Goal: Information Seeking & Learning: Learn about a topic

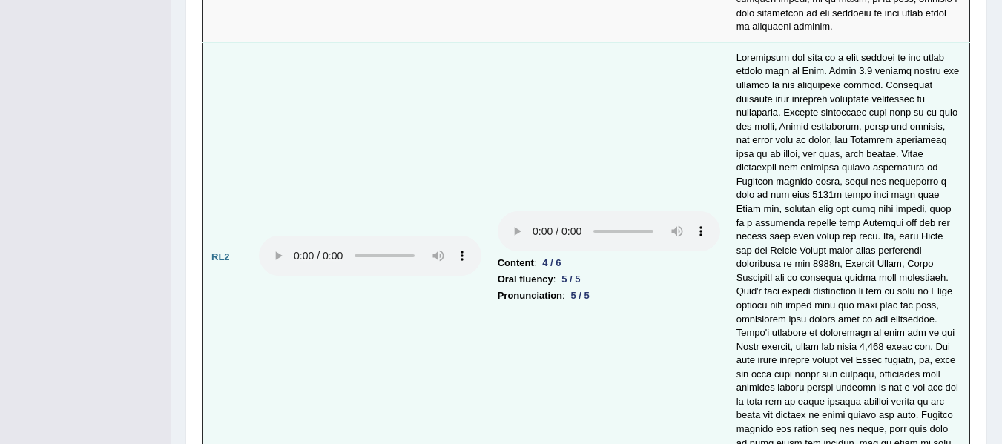
scroll to position [3584, 0]
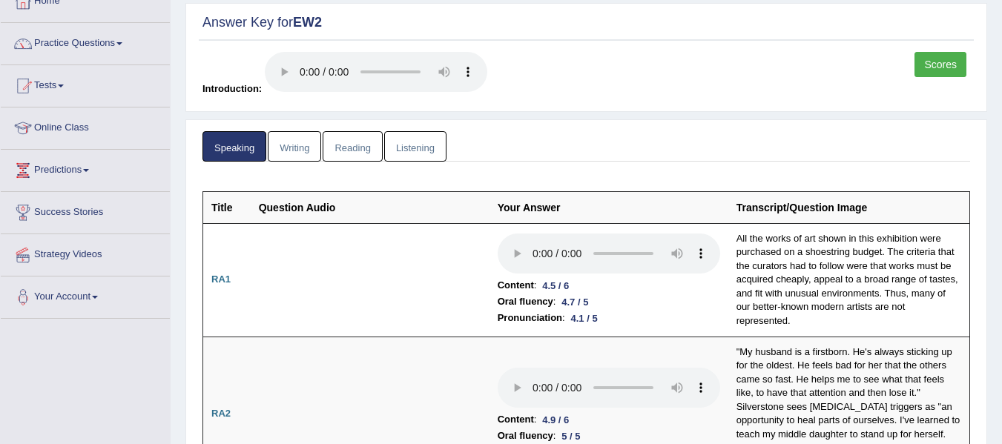
scroll to position [0, 0]
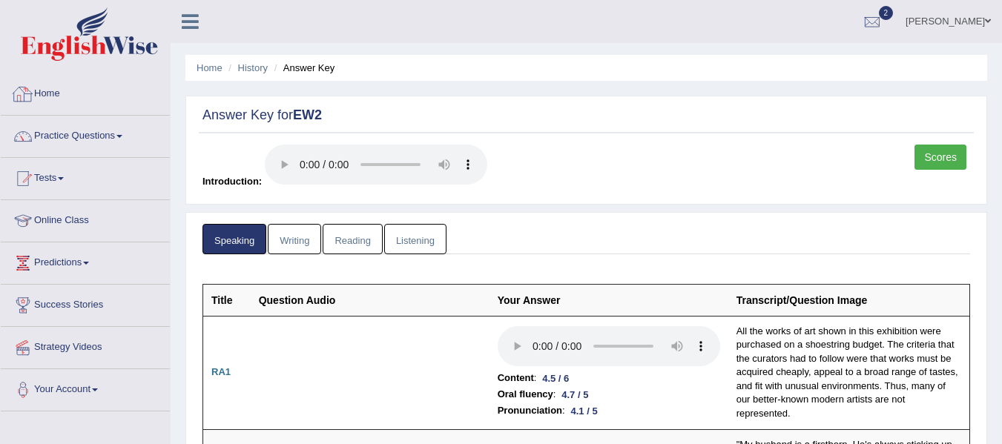
click at [31, 93] on div at bounding box center [23, 94] width 22 height 22
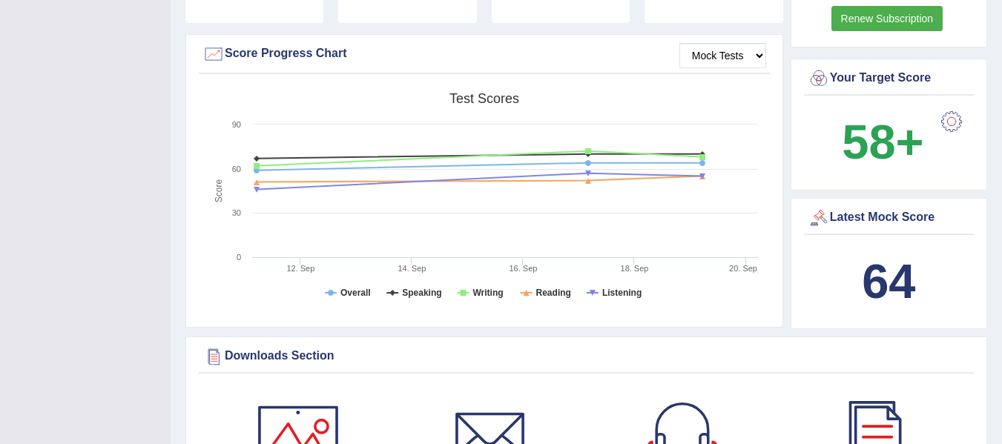
scroll to position [438, 0]
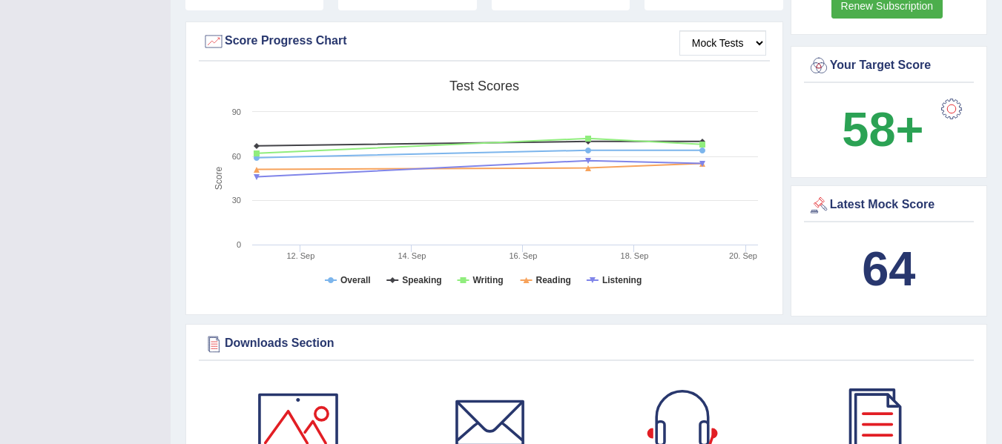
click at [952, 94] on div at bounding box center [951, 109] width 30 height 30
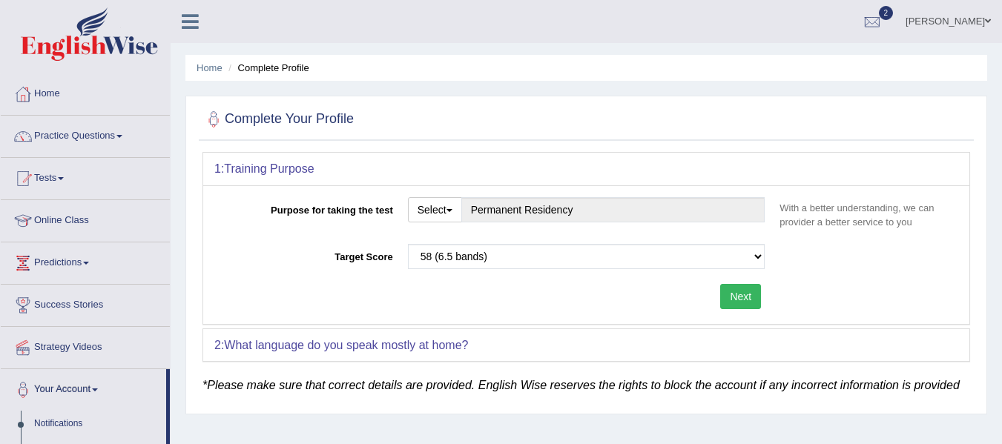
click at [737, 295] on button "Next" at bounding box center [740, 296] width 41 height 25
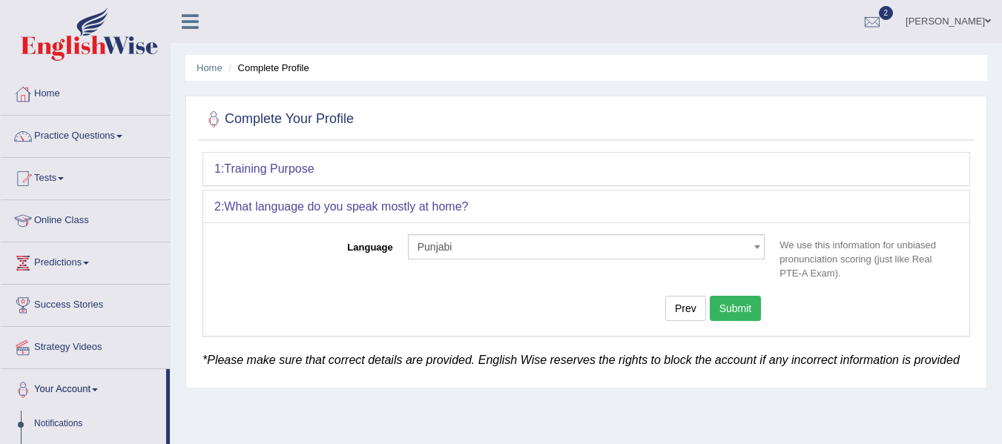
click at [737, 303] on button "Submit" at bounding box center [736, 308] width 52 height 25
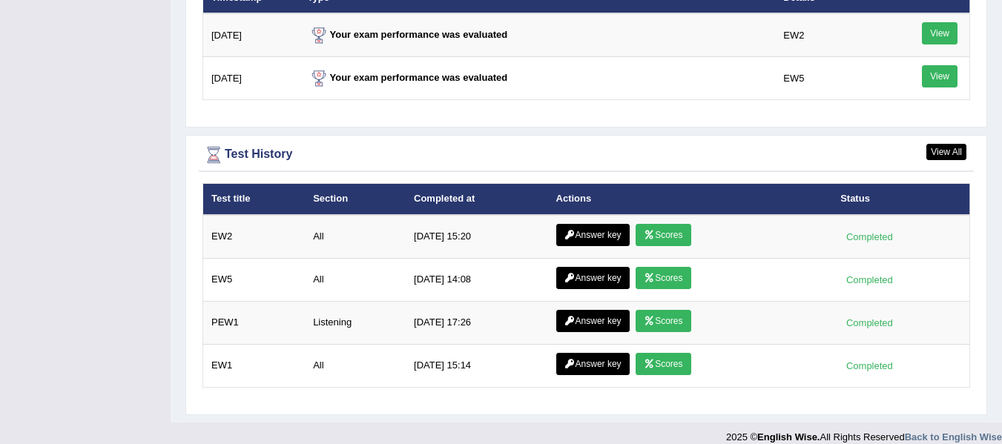
scroll to position [1870, 0]
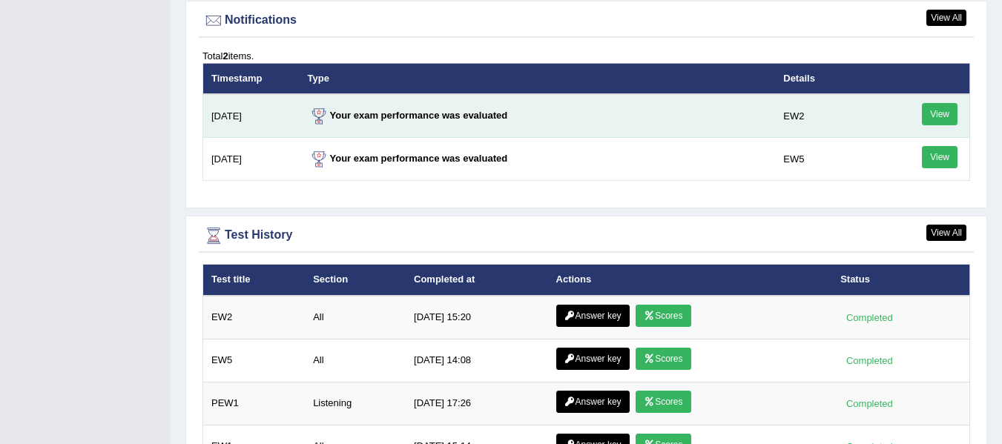
click at [936, 103] on link "View" at bounding box center [940, 114] width 36 height 22
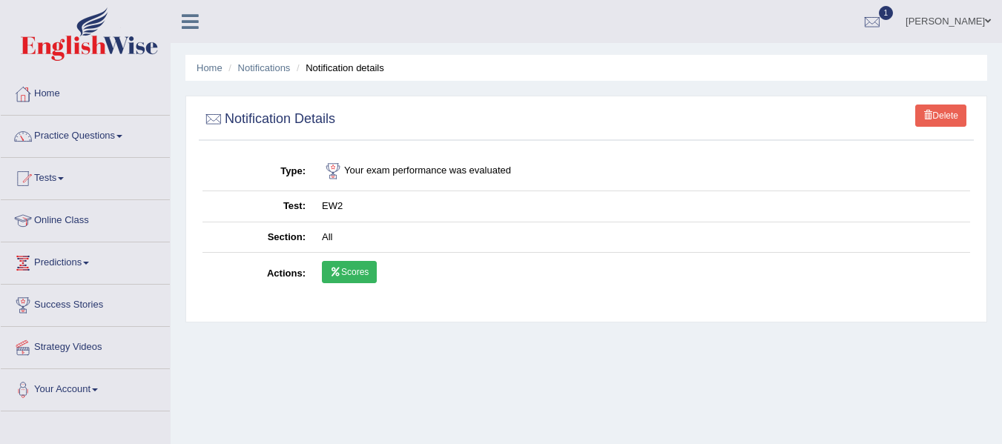
click at [337, 270] on icon at bounding box center [335, 272] width 11 height 9
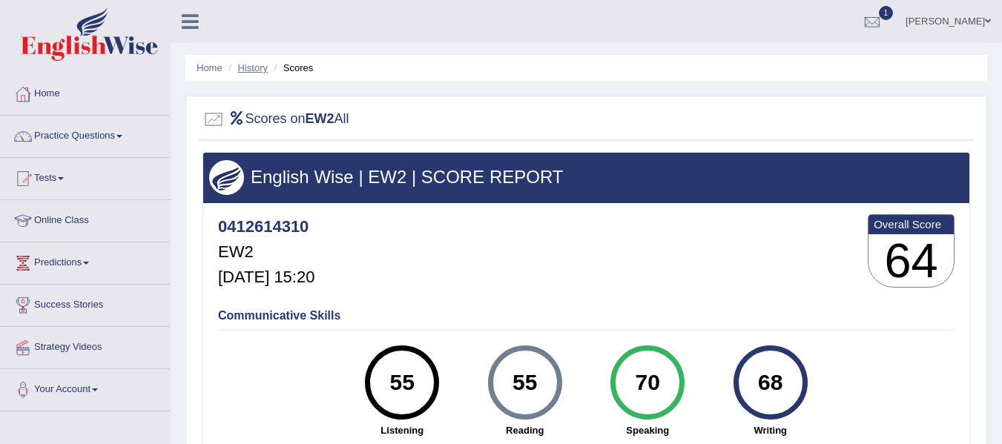
click at [256, 69] on link "History" at bounding box center [253, 67] width 30 height 11
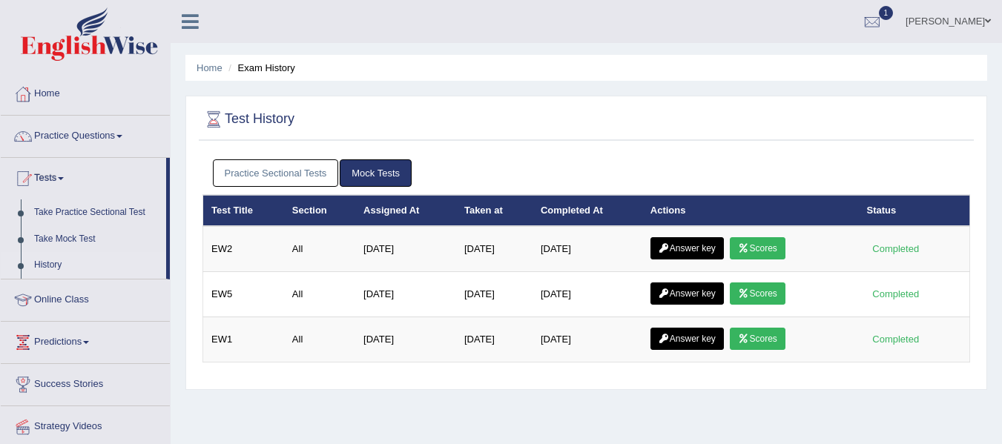
click at [247, 166] on link "Practice Sectional Tests" at bounding box center [276, 172] width 126 height 27
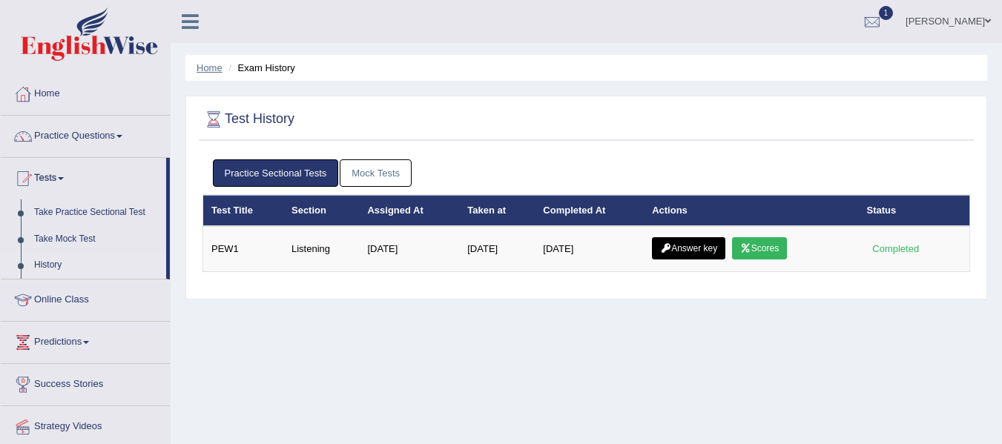
click at [209, 67] on link "Home" at bounding box center [209, 67] width 26 height 11
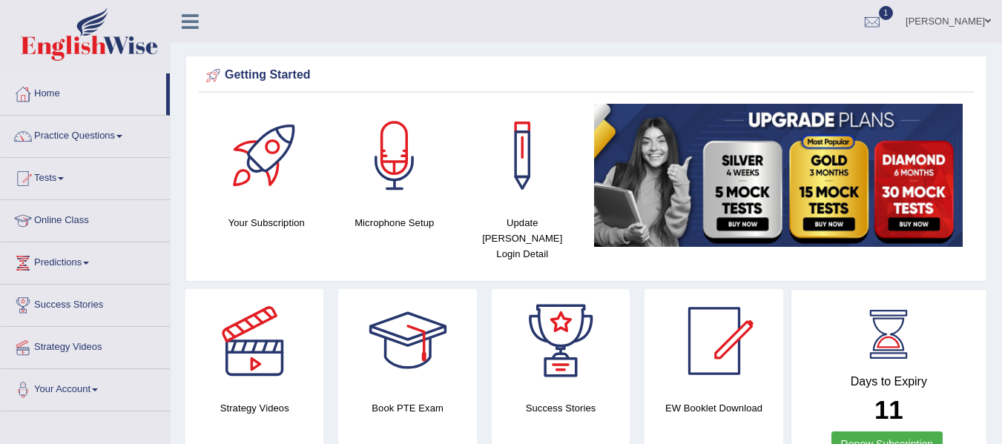
drag, startPoint x: 0, startPoint y: 0, endPoint x: 1010, endPoint y: 34, distance: 1010.5
click at [1001, 34] on html "Toggle navigation Home Practice Questions Speaking Practice Read Aloud Repeat S…" at bounding box center [501, 222] width 1002 height 444
click at [96, 339] on link "Strategy Videos" at bounding box center [85, 345] width 169 height 37
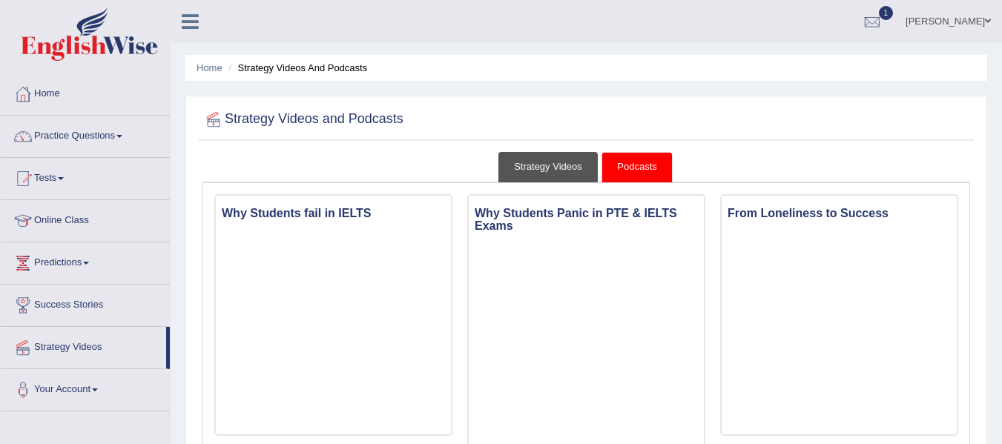
scroll to position [105, 0]
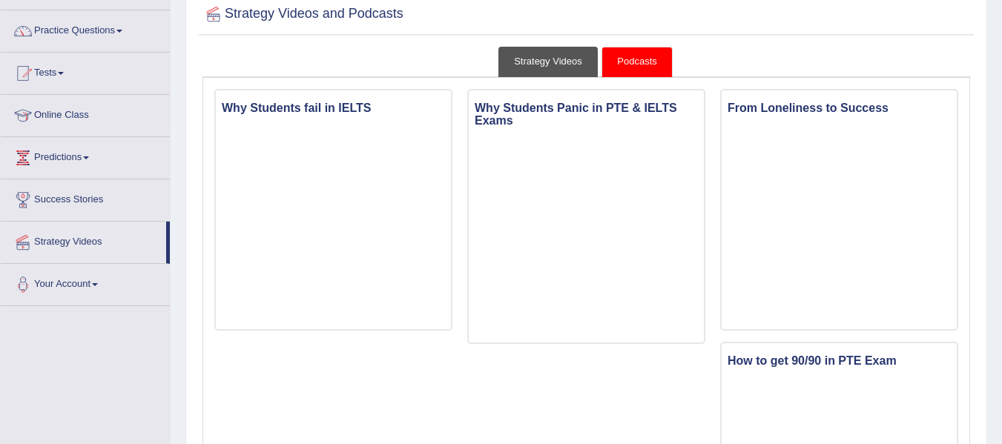
click at [561, 65] on link "Strategy Videos" at bounding box center [547, 62] width 99 height 30
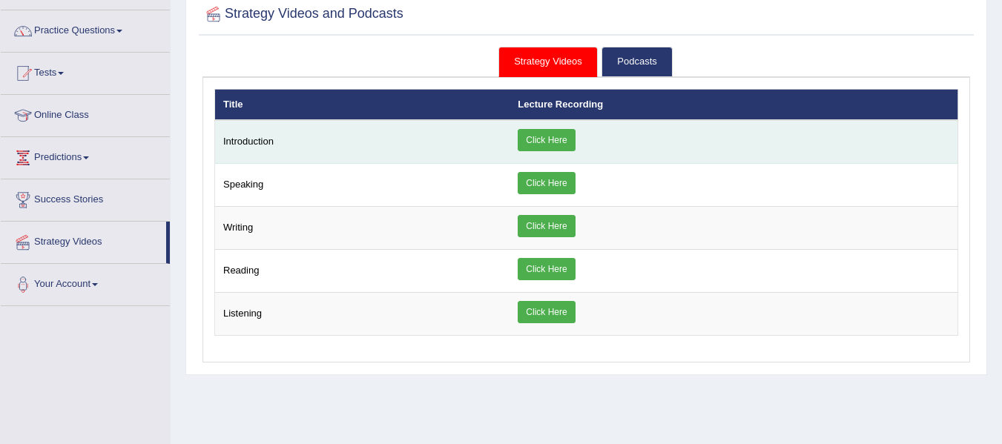
scroll to position [0, 0]
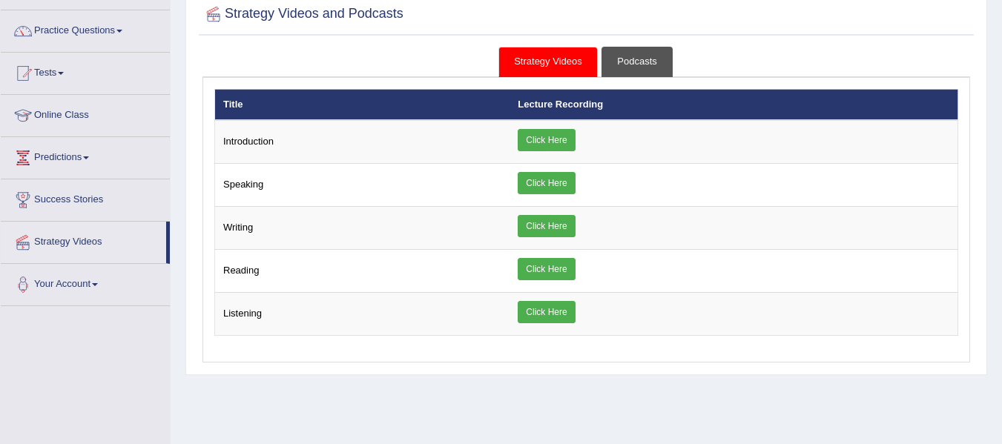
click at [634, 64] on link "Podcasts" at bounding box center [636, 62] width 70 height 30
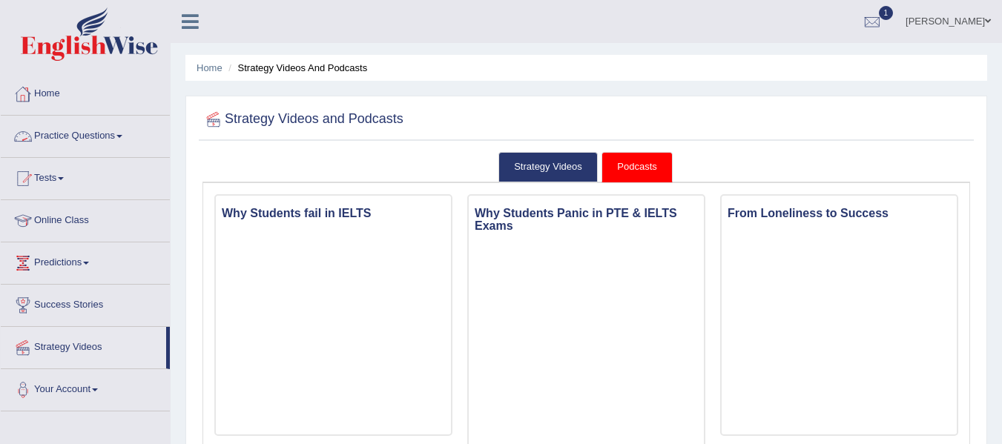
click at [73, 148] on link "Practice Questions" at bounding box center [85, 134] width 169 height 37
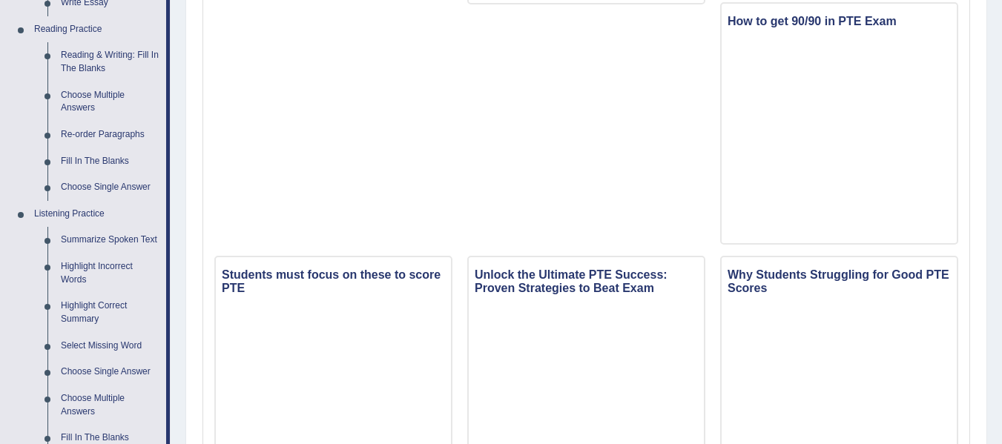
scroll to position [457, 0]
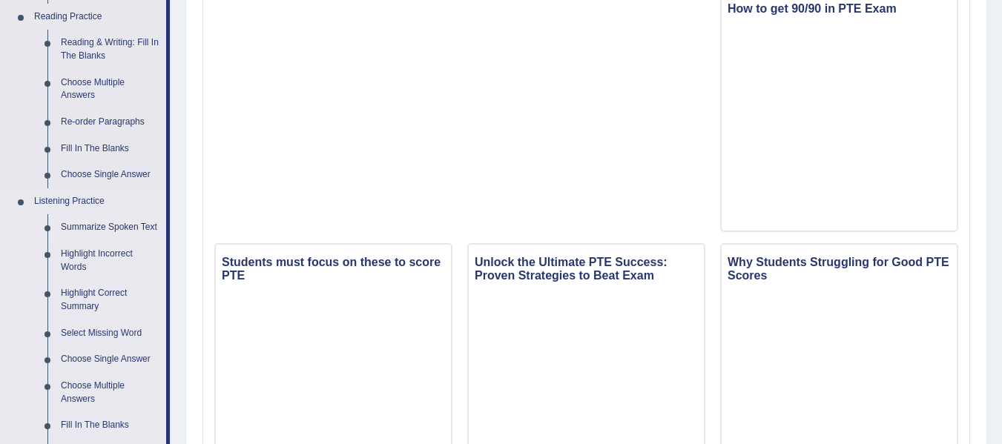
click at [123, 223] on link "Summarize Spoken Text" at bounding box center [110, 227] width 112 height 27
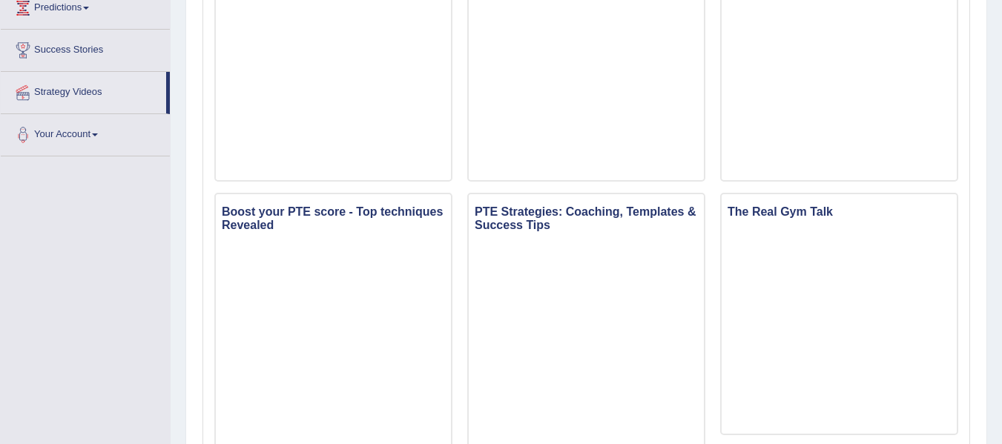
scroll to position [810, 0]
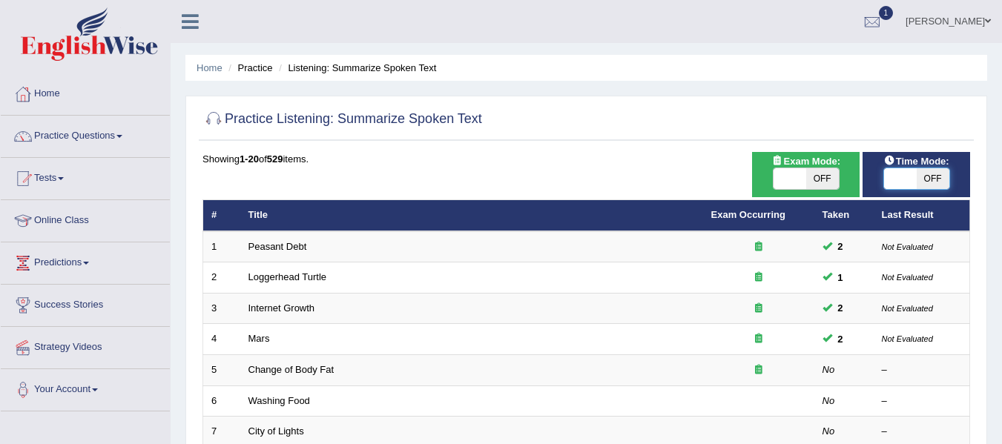
click at [908, 180] on span at bounding box center [900, 178] width 33 height 21
checkbox input "true"
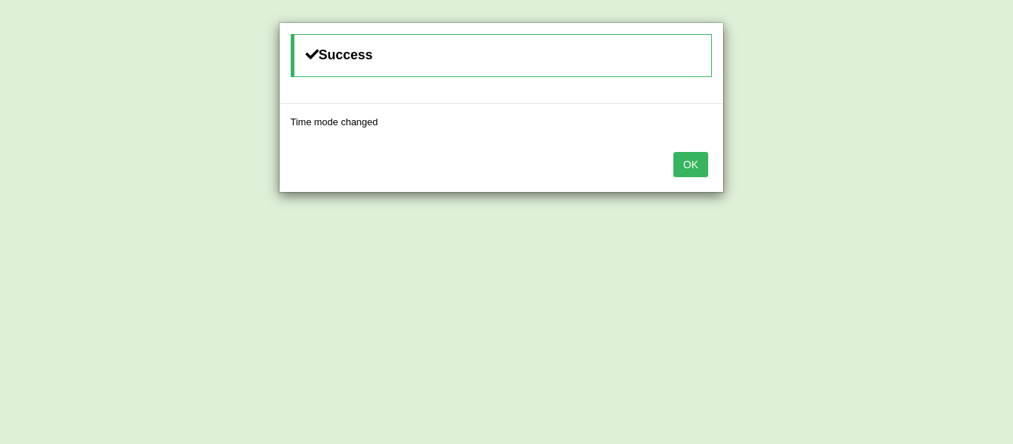
click at [693, 153] on button "OK" at bounding box center [690, 164] width 34 height 25
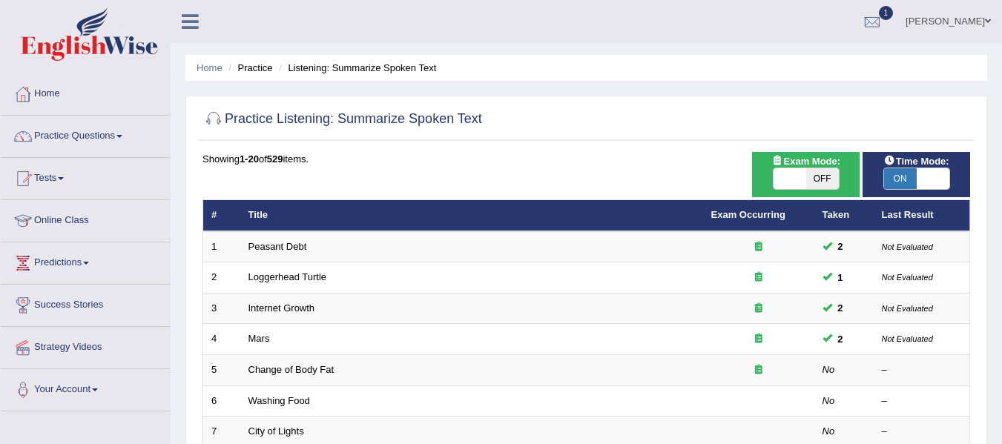
click at [799, 182] on span at bounding box center [789, 178] width 33 height 21
checkbox input "true"
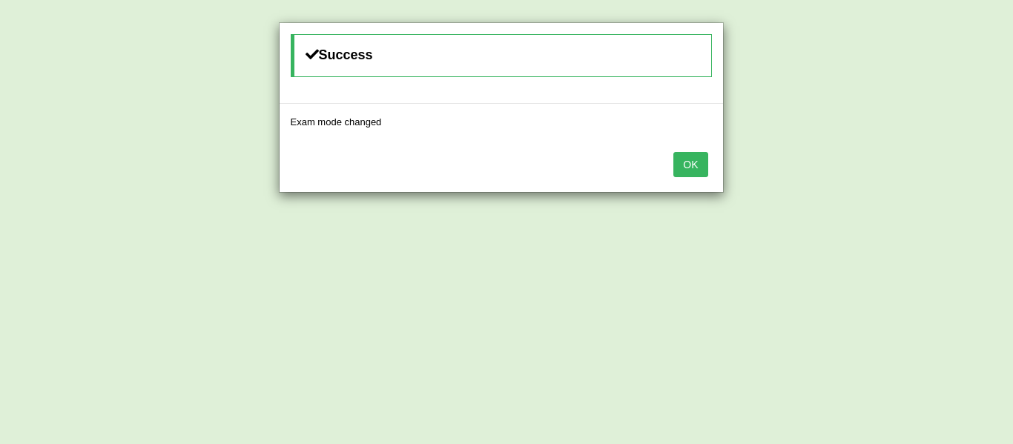
click at [689, 166] on button "OK" at bounding box center [690, 164] width 34 height 25
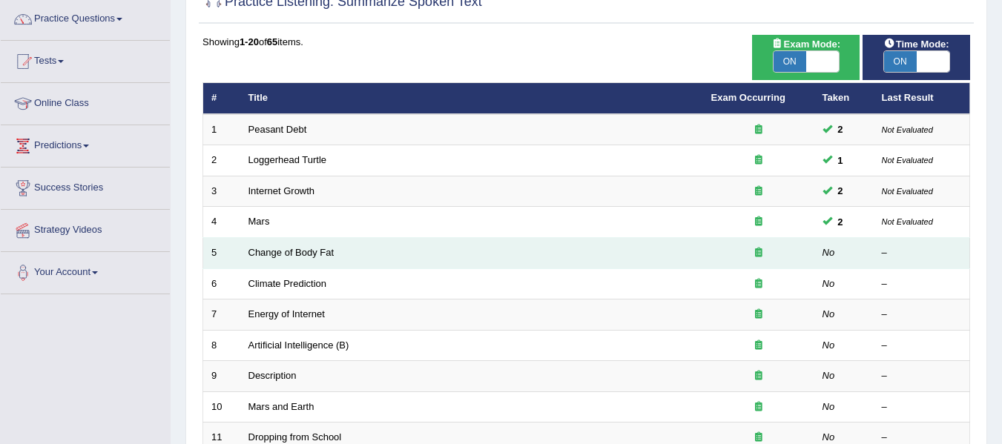
click at [641, 253] on td "Change of Body Fat" at bounding box center [471, 253] width 463 height 31
click at [318, 250] on link "Change of Body Fat" at bounding box center [291, 252] width 86 height 11
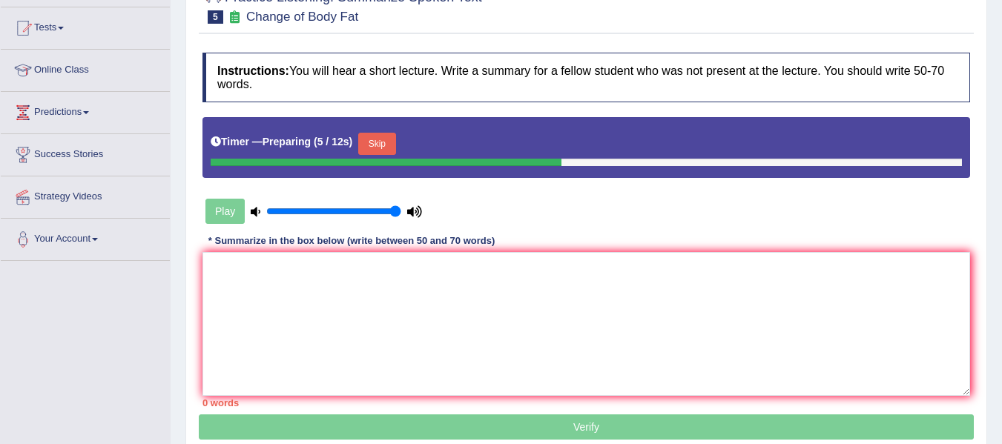
scroll to position [153, 0]
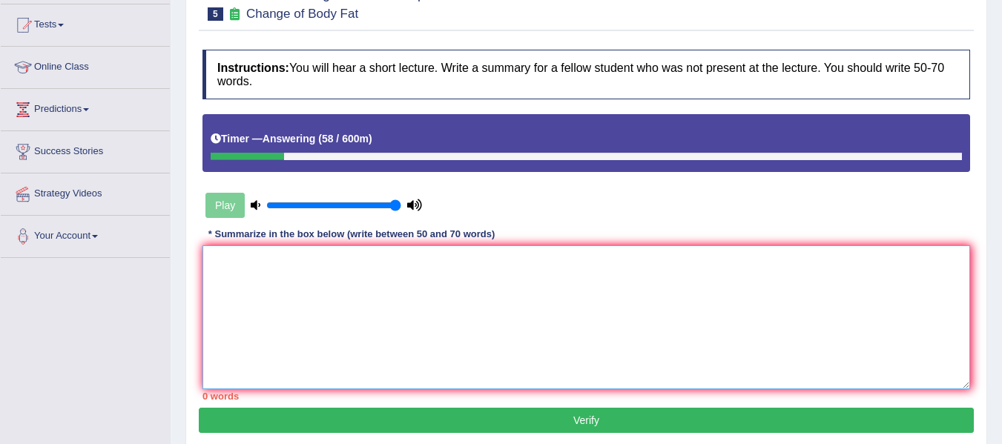
click at [413, 346] on textarea at bounding box center [585, 317] width 767 height 144
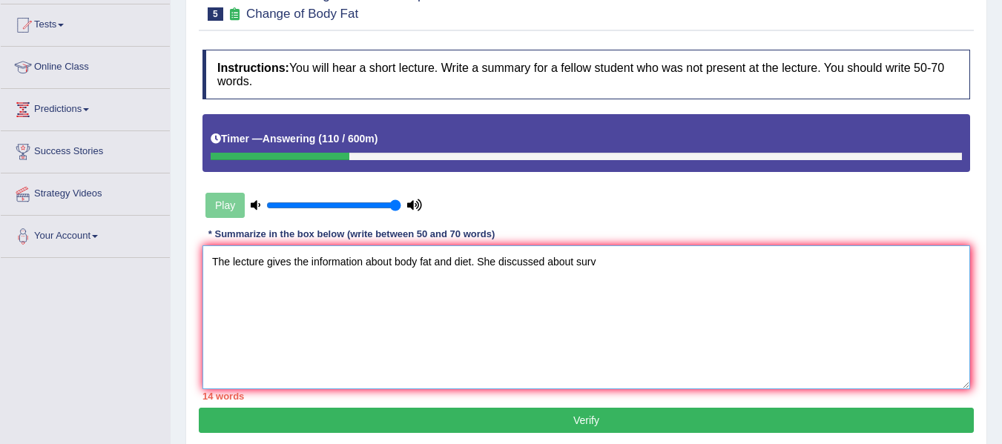
click at [414, 346] on textarea "The lecture gives the information about body fat and diet. She discussed about …" at bounding box center [585, 317] width 767 height 144
click at [598, 265] on textarea "The lecture gives the information about body fat and diet. She discussed about …" at bounding box center [585, 317] width 767 height 144
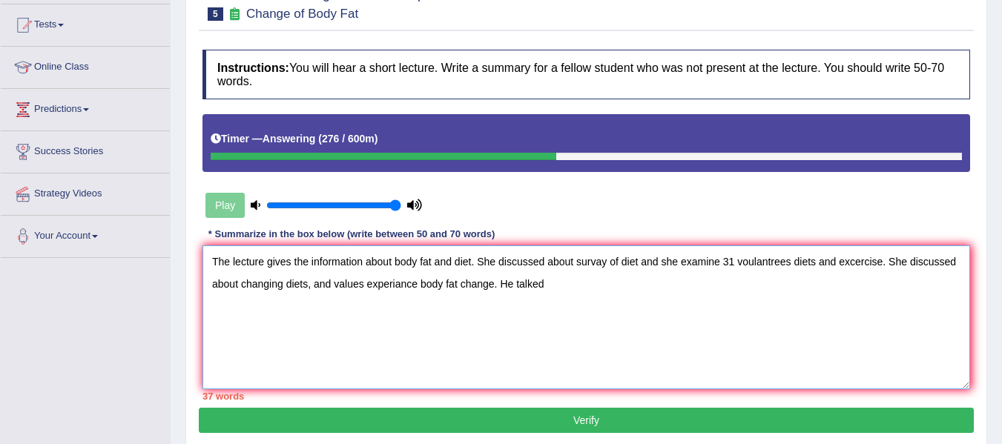
click at [515, 287] on textarea "The lecture gives the information about body fat and diet. She discussed about …" at bounding box center [585, 317] width 767 height 144
click at [572, 280] on textarea "The lecture gives the information about body fat and diet. She discussed about …" at bounding box center [585, 317] width 767 height 144
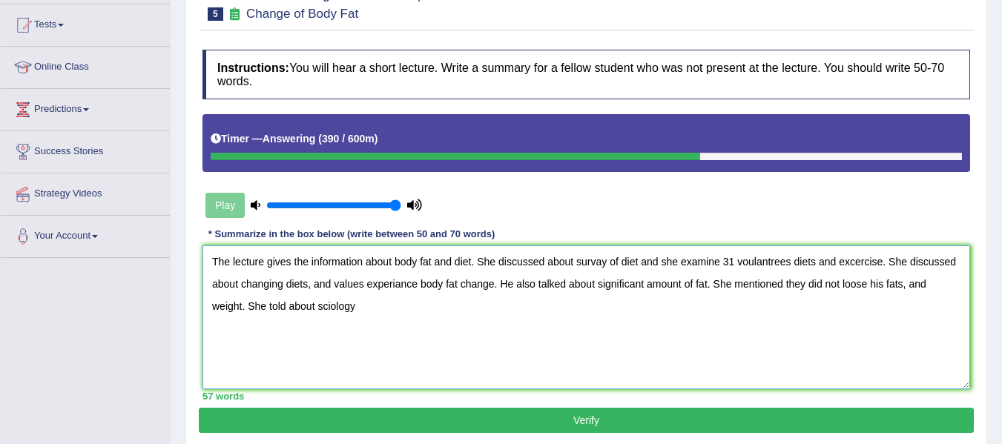
click at [575, 283] on textarea "The lecture gives the information about body fat and diet. She discussed about …" at bounding box center [585, 317] width 767 height 144
click at [363, 305] on textarea "The lecture gives the information about body fat and diet. She discussed about …" at bounding box center [585, 317] width 767 height 144
click at [370, 363] on textarea "The lecture gives the information about body fat and diet. She discussed about …" at bounding box center [585, 317] width 767 height 144
click at [404, 308] on textarea "The lecture gives the information about body fat and diet. She discussed about …" at bounding box center [585, 317] width 767 height 144
click at [445, 305] on textarea "The lecture gives the information about body fat and diet. She discussed about …" at bounding box center [585, 317] width 767 height 144
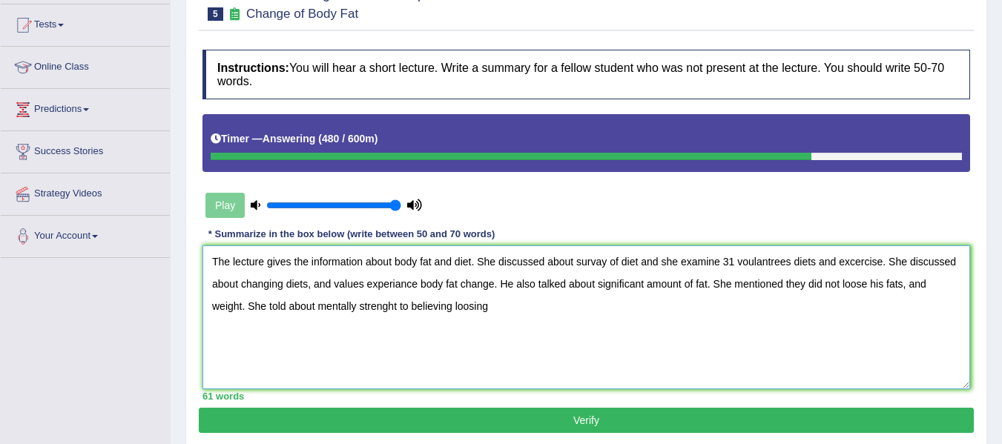
click at [533, 317] on textarea "The lecture gives the information about body fat and diet. She discussed about …" at bounding box center [585, 317] width 767 height 144
click at [599, 313] on textarea "The lecture gives the information about body fat and diet. She discussed about …" at bounding box center [585, 317] width 767 height 144
click at [604, 262] on textarea "The lecture gives the information about body fat and diet. She discussed about …" at bounding box center [585, 317] width 767 height 144
click at [640, 267] on textarea "The lecture gives the information about body fat and diet. She discussed about …" at bounding box center [585, 317] width 767 height 144
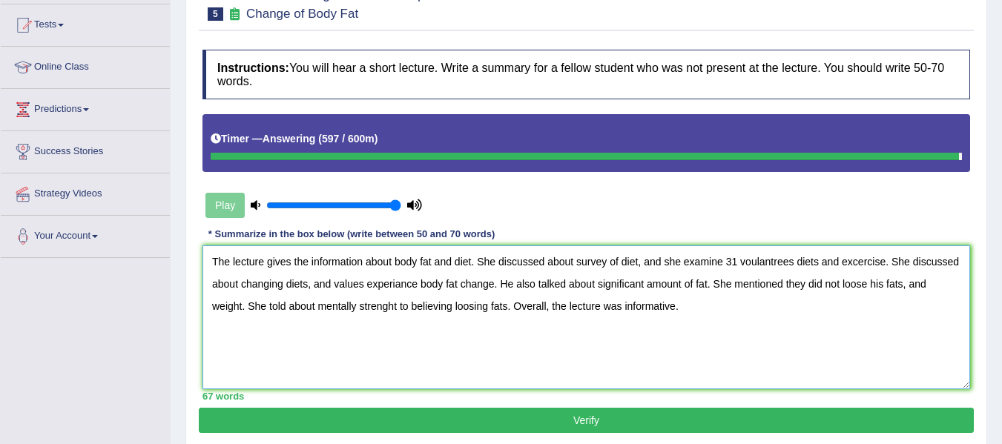
click at [724, 262] on textarea "The lecture gives the information about body fat and diet. She discussed about …" at bounding box center [585, 317] width 767 height 144
type textarea "The lecture gives the information about body fat and diet. She discussed about …"
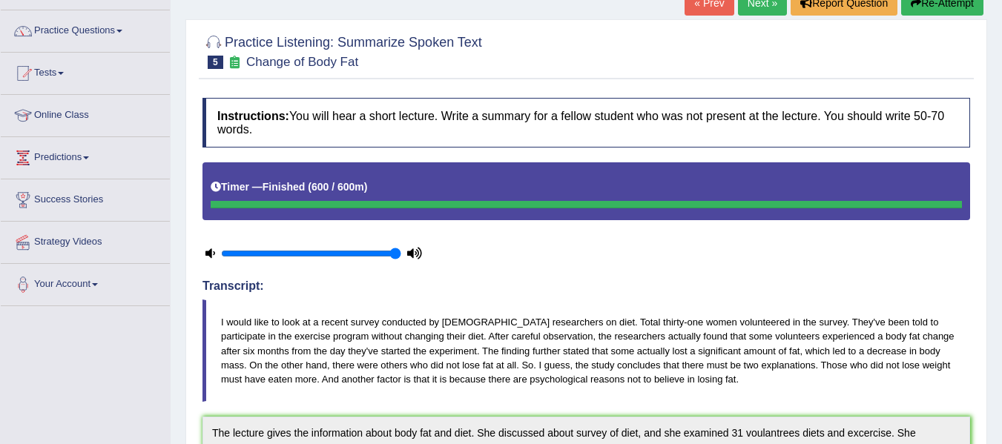
scroll to position [94, 0]
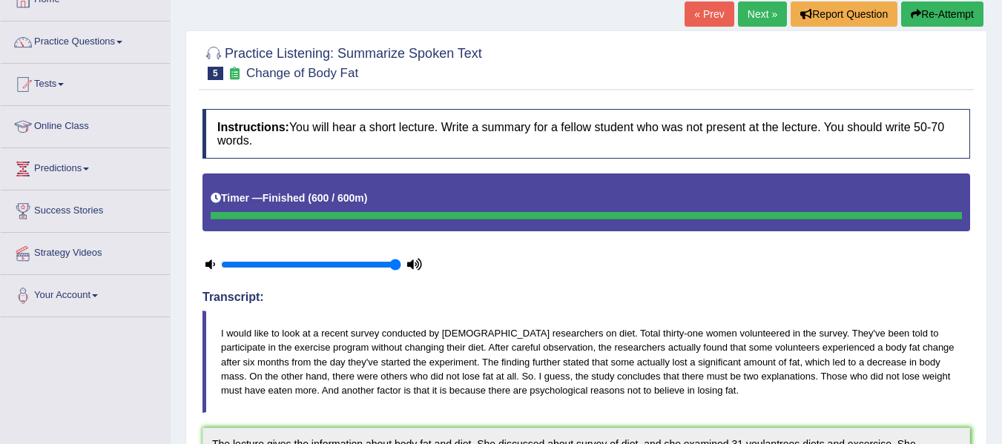
click at [756, 13] on link "Next »" at bounding box center [762, 13] width 49 height 25
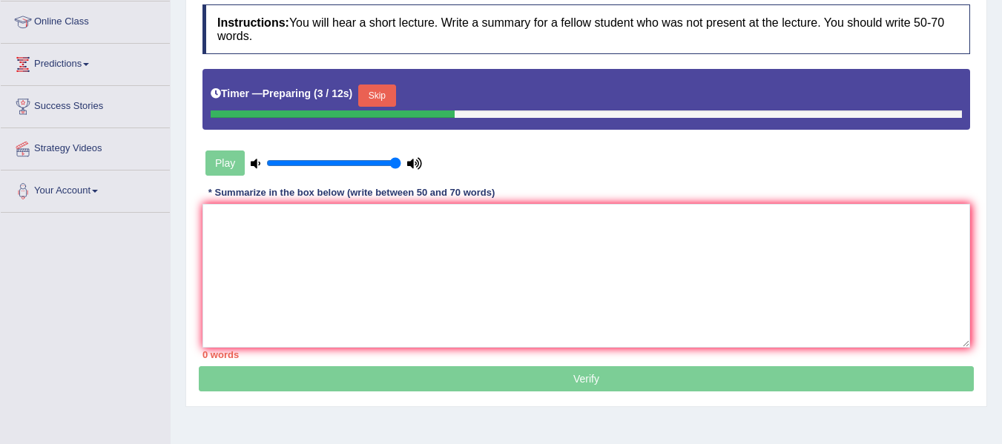
scroll to position [198, 0]
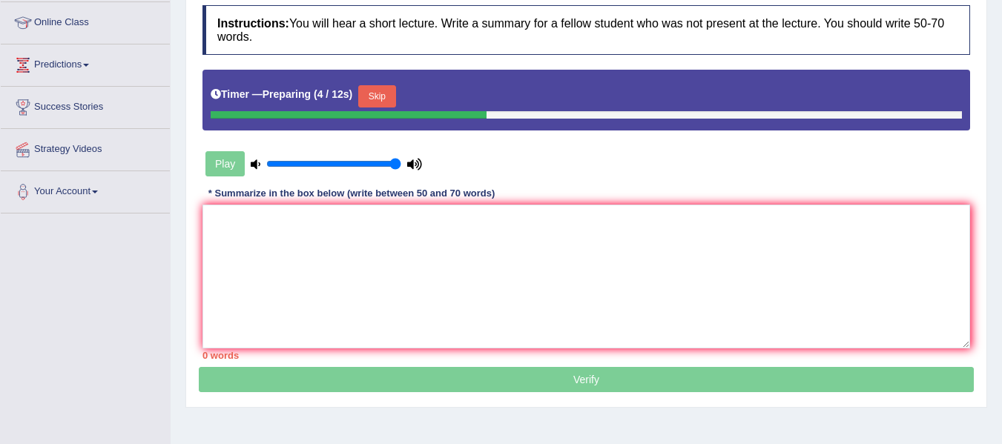
click at [1001, 202] on html "Toggle navigation Home Practice Questions Speaking Practice Read Aloud Repeat S…" at bounding box center [501, 24] width 1002 height 444
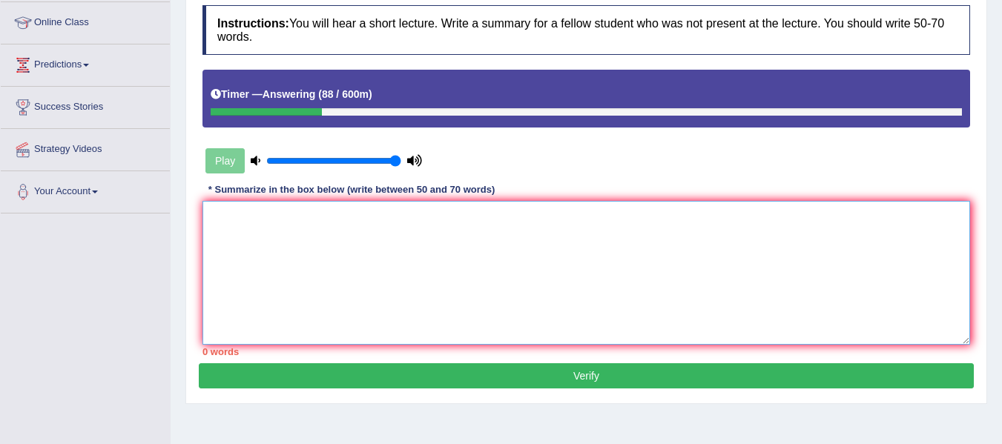
click at [556, 268] on textarea at bounding box center [585, 273] width 767 height 144
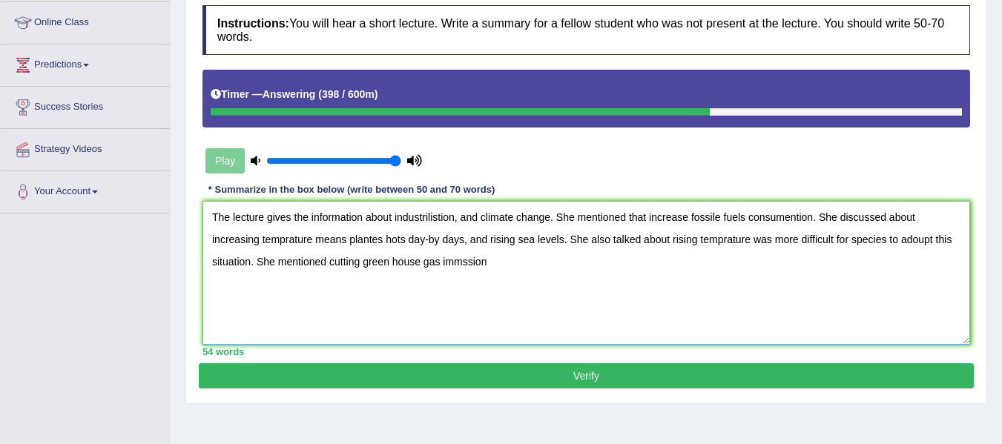
click at [462, 268] on textarea "The lecture gives the information about industrilistion, and climate change. Sh…" at bounding box center [585, 273] width 767 height 144
click at [482, 263] on textarea "The lecture gives the information about industrilistion, and climate change. Sh…" at bounding box center [585, 273] width 767 height 144
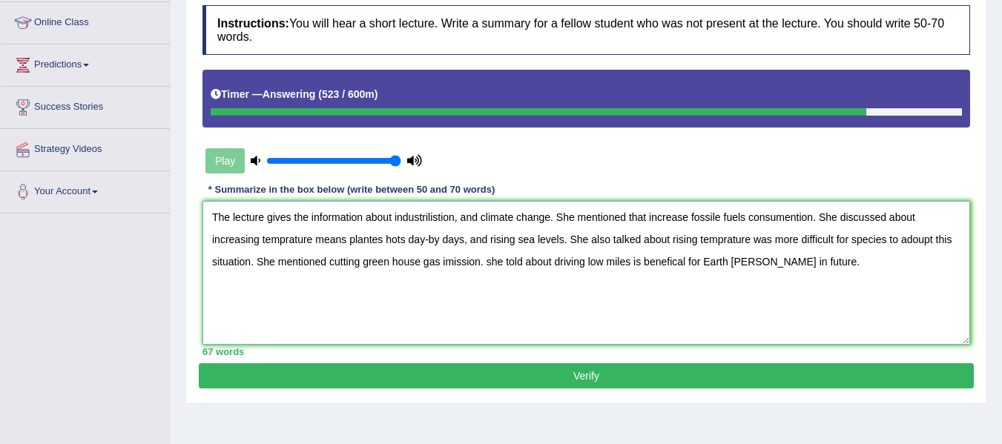
click at [521, 266] on textarea "The lecture gives the information about industrilistion, and climate change. Sh…" at bounding box center [585, 273] width 767 height 144
click at [543, 264] on textarea "The lecture gives the information about industrilistion, and climate change. Sh…" at bounding box center [585, 273] width 767 height 144
drag, startPoint x: 577, startPoint y: 263, endPoint x: 561, endPoint y: 307, distance: 46.7
click at [561, 307] on textarea "The lecture gives the information about industrilistion, and climate change. Sh…" at bounding box center [585, 273] width 767 height 144
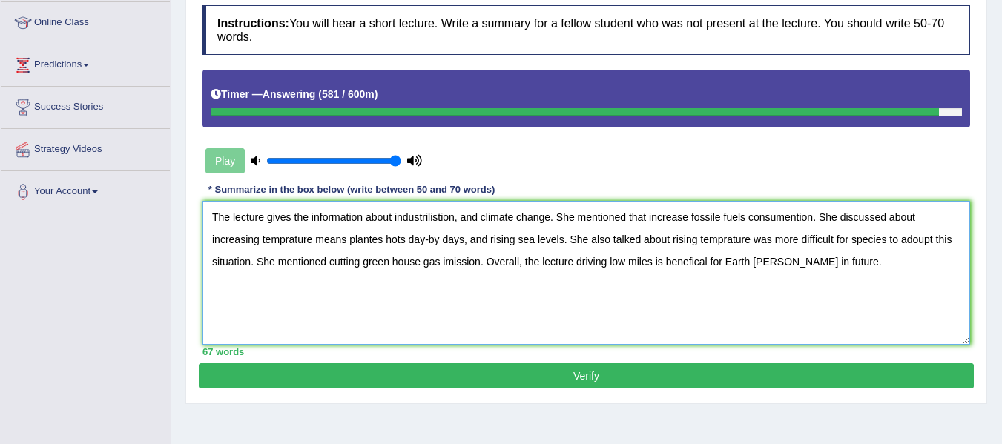
drag, startPoint x: 485, startPoint y: 263, endPoint x: 576, endPoint y: 272, distance: 91.6
click at [576, 272] on textarea "The lecture gives the information about industrilistion, and climate change. Sh…" at bounding box center [585, 273] width 767 height 144
click at [496, 263] on textarea "The lecture gives the information about industrilistion, and climate change. Sh…" at bounding box center [585, 273] width 767 height 144
type textarea "The lecture gives the information about industrilistion, and climate change. Sh…"
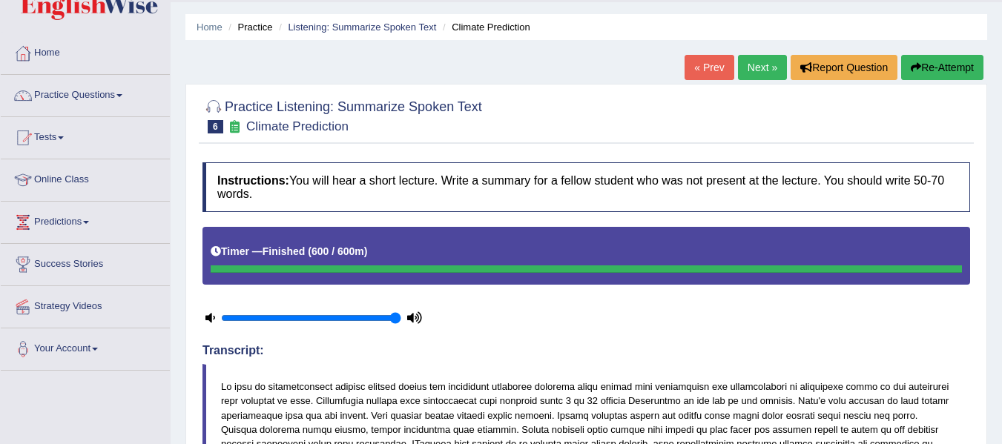
scroll to position [0, 0]
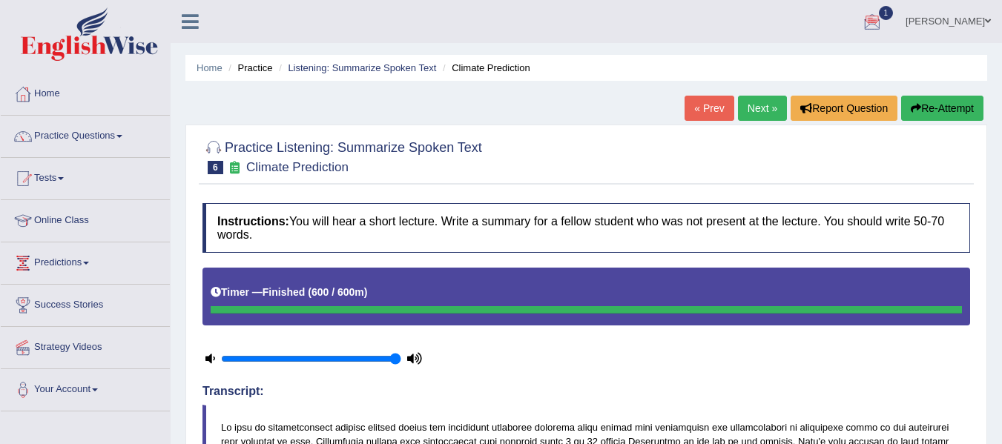
click at [770, 112] on link "Next »" at bounding box center [762, 108] width 49 height 25
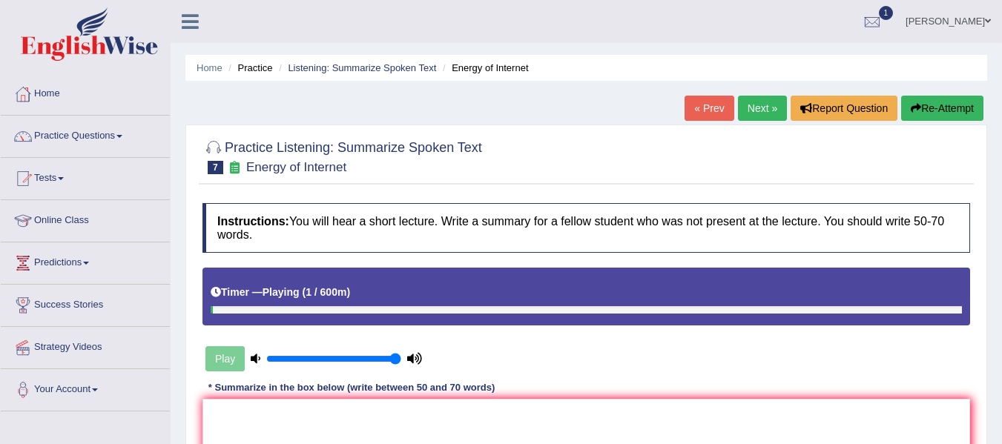
click at [219, 295] on icon at bounding box center [216, 292] width 10 height 10
click at [701, 113] on link "« Prev" at bounding box center [708, 108] width 49 height 25
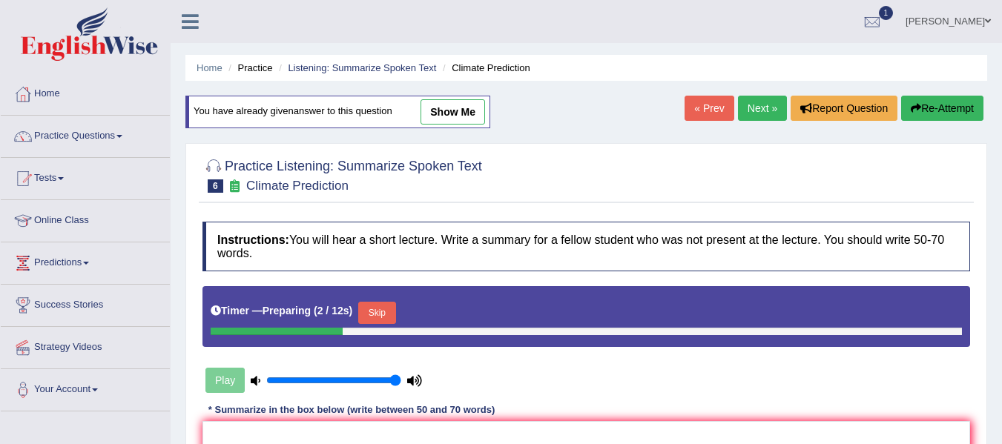
click at [763, 107] on link "Next »" at bounding box center [762, 108] width 49 height 25
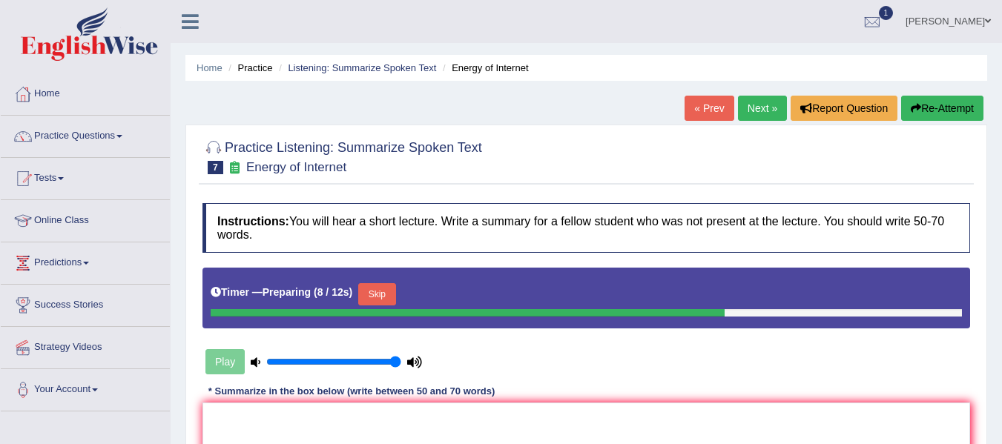
click at [383, 297] on button "Skip" at bounding box center [376, 294] width 37 height 22
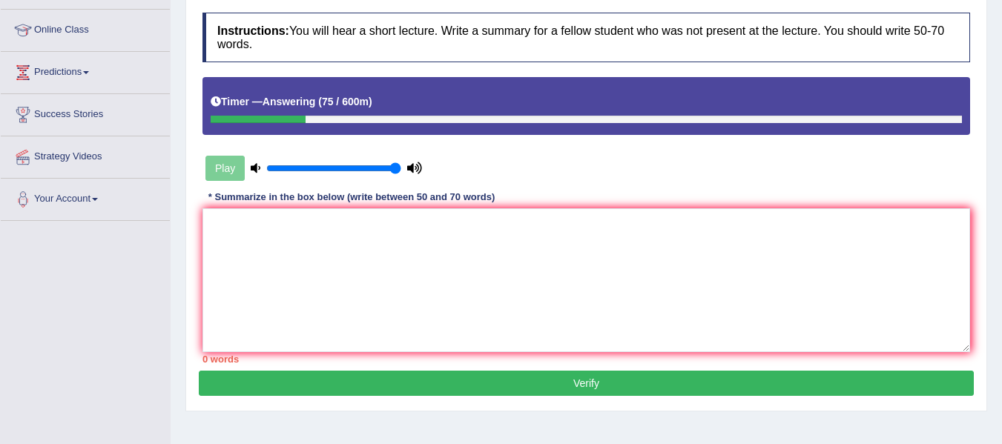
scroll to position [199, 0]
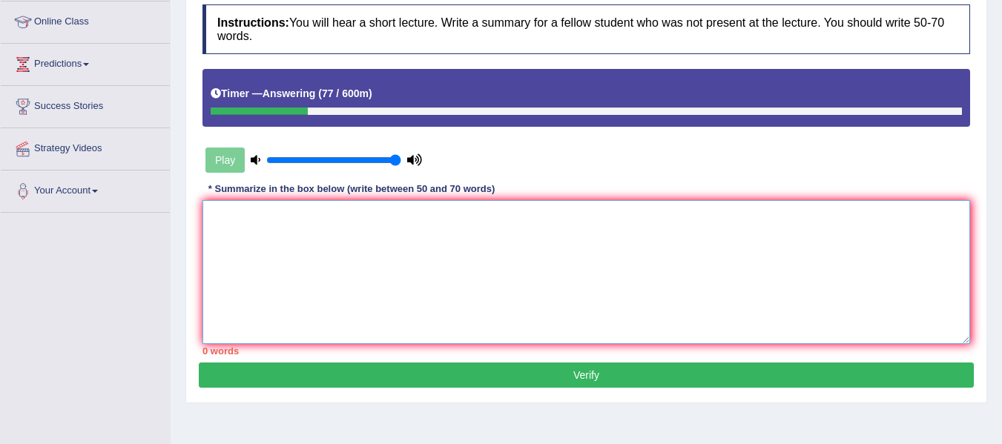
click at [384, 251] on textarea at bounding box center [585, 272] width 767 height 144
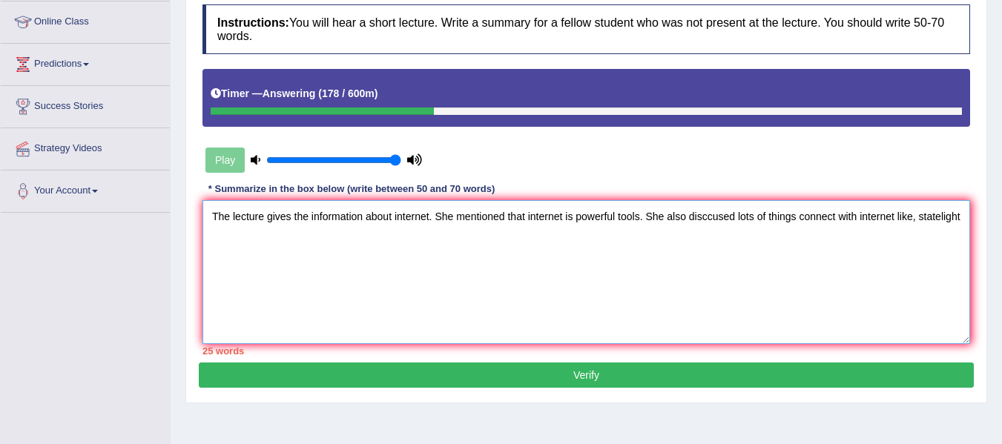
click at [943, 224] on textarea "The lecture gives the information about internet. She mentioned that internet i…" at bounding box center [585, 272] width 767 height 144
click at [971, 214] on div "Instructions: You will hear a short lecture. Write a summary for a fellow stude…" at bounding box center [586, 180] width 775 height 366
click at [965, 217] on textarea "The lecture gives the information about internet. She mentioned that internet i…" at bounding box center [585, 272] width 767 height 144
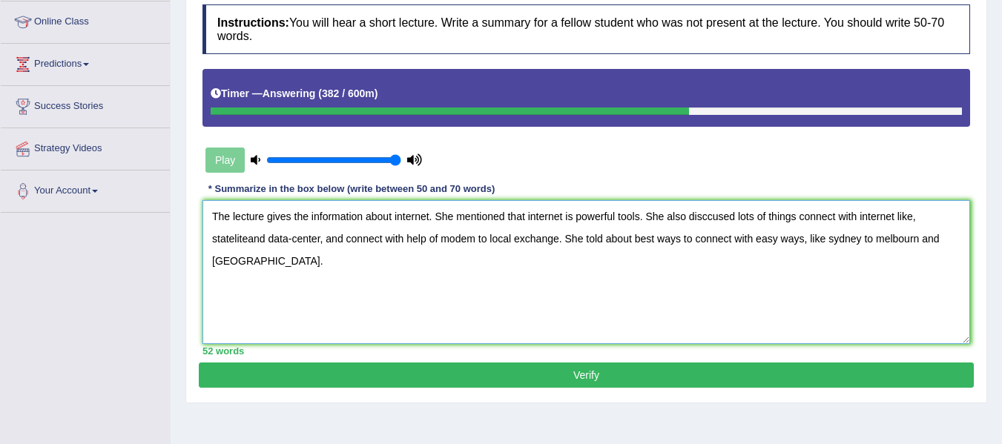
click at [833, 240] on textarea "The lecture gives the information about internet. She mentioned that internet i…" at bounding box center [585, 272] width 767 height 144
click at [886, 241] on textarea "The lecture gives the information about internet. She mentioned that internet i…" at bounding box center [585, 272] width 767 height 144
click at [260, 260] on textarea "The lecture gives the information about internet. She mentioned that internet i…" at bounding box center [585, 272] width 767 height 144
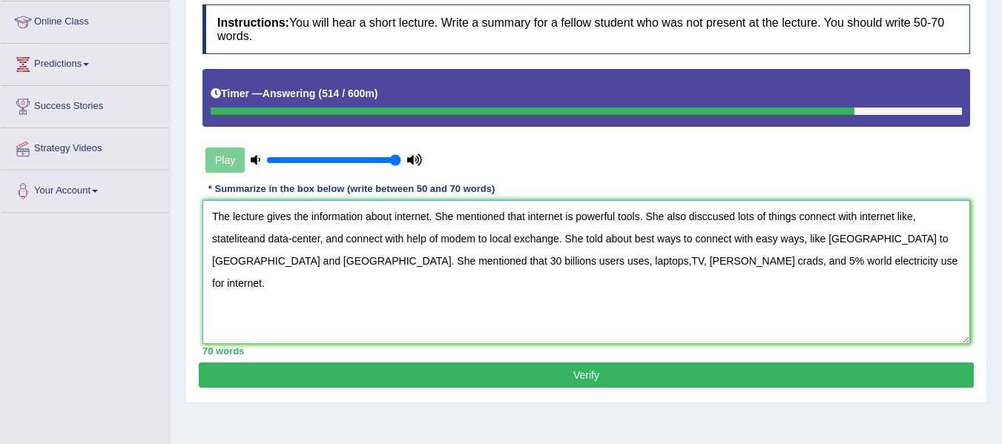
click at [246, 238] on textarea "The lecture gives the information about internet. She mentioned that internet i…" at bounding box center [585, 272] width 767 height 144
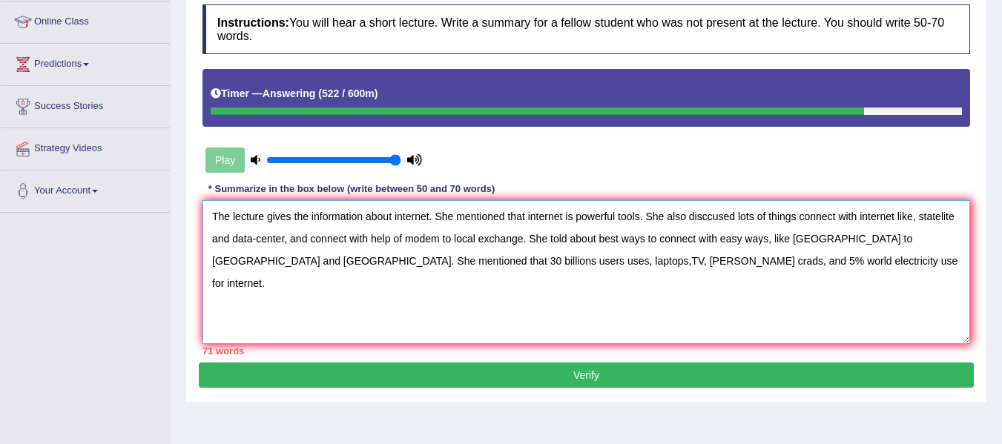
click at [308, 242] on textarea "The lecture gives the information about internet. She mentioned that internet i…" at bounding box center [585, 272] width 767 height 144
click at [595, 237] on textarea "The lecture gives the information about internet. She mentioned that internet i…" at bounding box center [585, 272] width 767 height 144
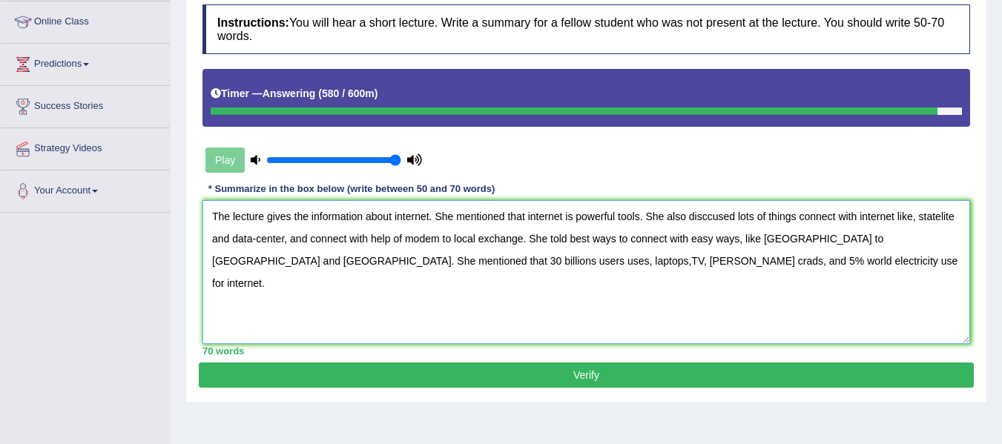
type textarea "The lecture gives the information about internet. She mentioned that internet i…"
click at [641, 377] on button "Verify" at bounding box center [586, 375] width 775 height 25
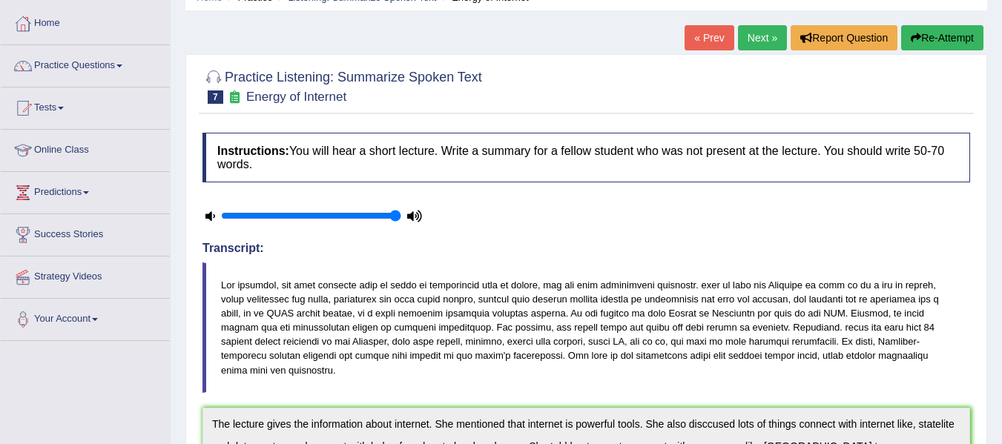
scroll to position [0, 0]
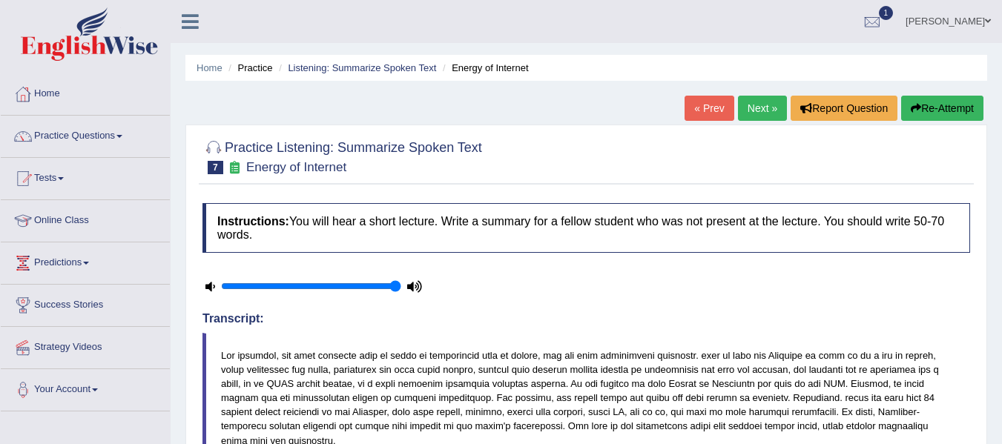
click at [935, 105] on button "Re-Attempt" at bounding box center [942, 108] width 82 height 25
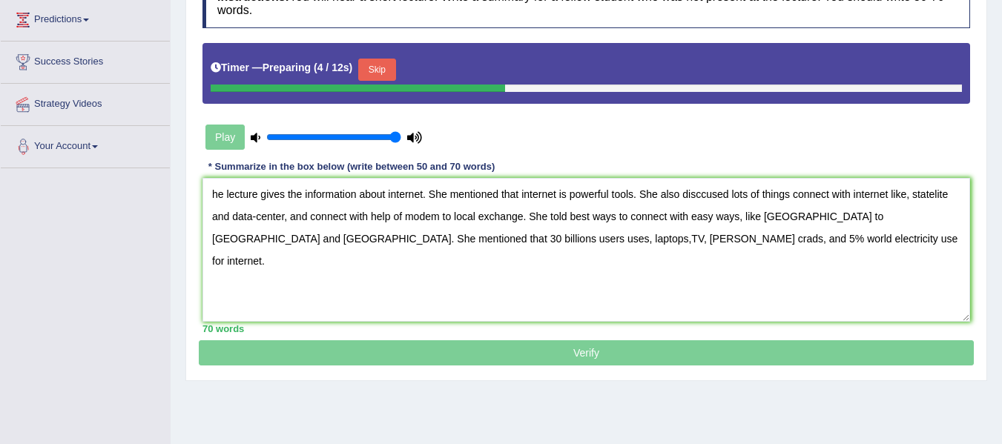
click at [211, 196] on textarea "he lecture gives the information about internet. She mentioned that internet is…" at bounding box center [585, 250] width 767 height 144
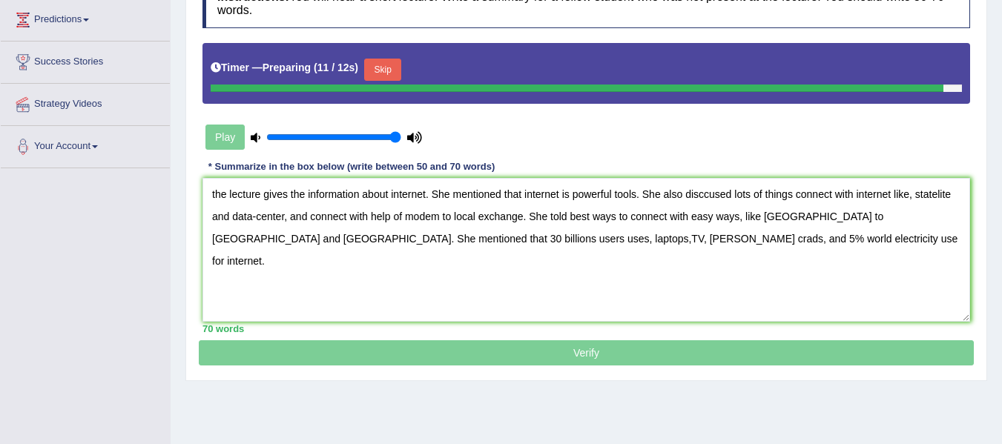
click at [703, 199] on textarea "the lecture gives the information about internet. She mentioned that internet i…" at bounding box center [585, 250] width 767 height 144
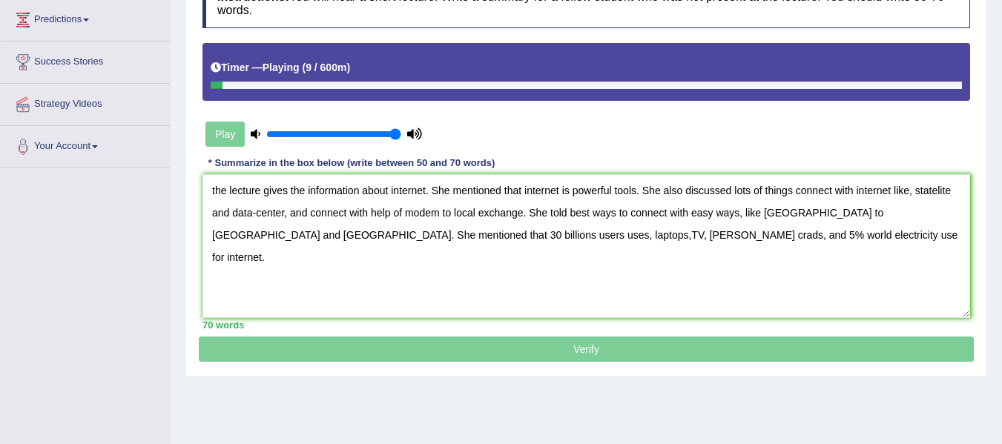
click at [930, 193] on textarea "the lecture gives the information about internet. She mentioned that internet i…" at bounding box center [585, 246] width 767 height 144
click at [257, 217] on textarea "the lecture gives the information about internet. She mentioned that internet i…" at bounding box center [585, 246] width 767 height 144
click at [569, 217] on textarea "the lecture gives the information about internet. She mentioned that internet i…" at bounding box center [585, 246] width 767 height 144
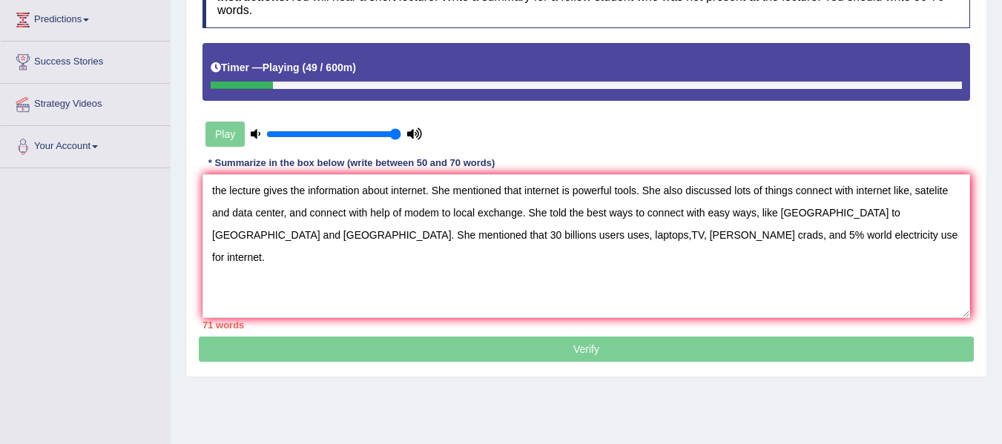
click at [428, 234] on textarea "the lecture gives the information about internet. She mentioned that internet i…" at bounding box center [585, 246] width 767 height 144
click at [461, 234] on textarea "the lecture gives the information about internet. She mentioned that internet i…" at bounding box center [585, 246] width 767 height 144
click at [487, 238] on textarea "the lecture gives the information about internet. She mentioned that internet i…" at bounding box center [585, 246] width 767 height 144
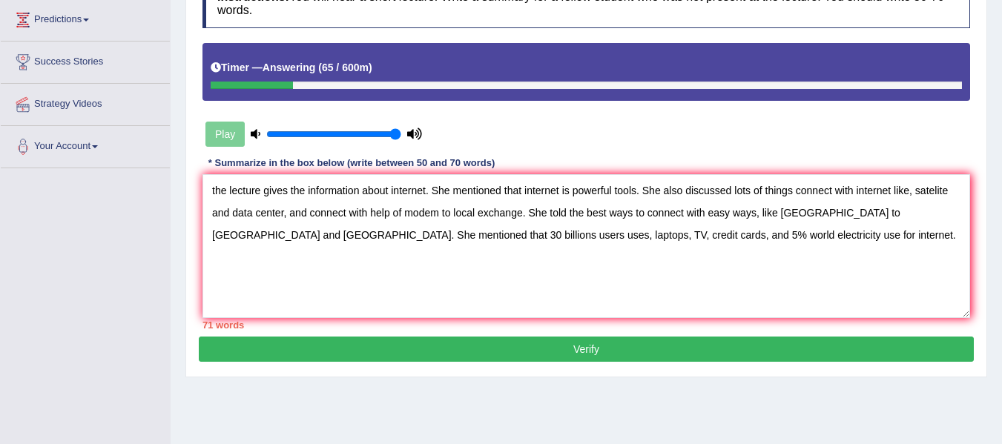
click at [683, 194] on textarea "the lecture gives the information about internet. She mentioned that internet i…" at bounding box center [585, 246] width 767 height 144
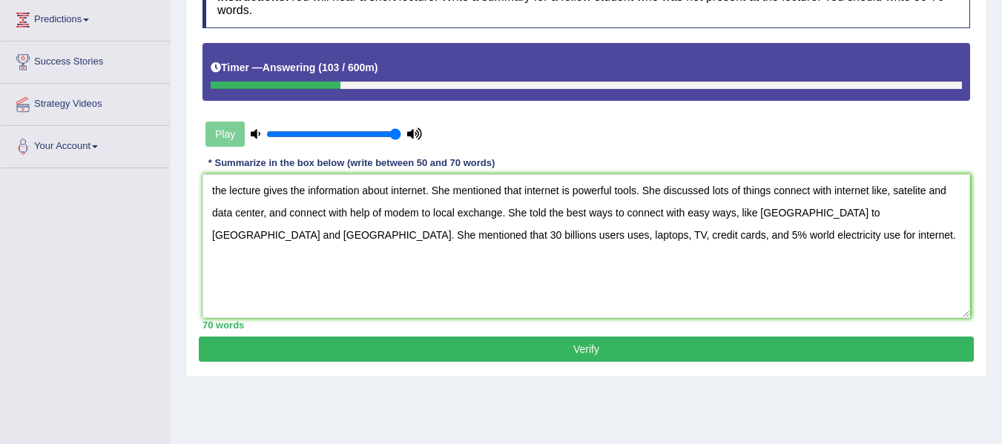
type textarea "the lecture gives the information about internet. She mentioned that internet i…"
click at [553, 347] on button "Verify" at bounding box center [586, 349] width 775 height 25
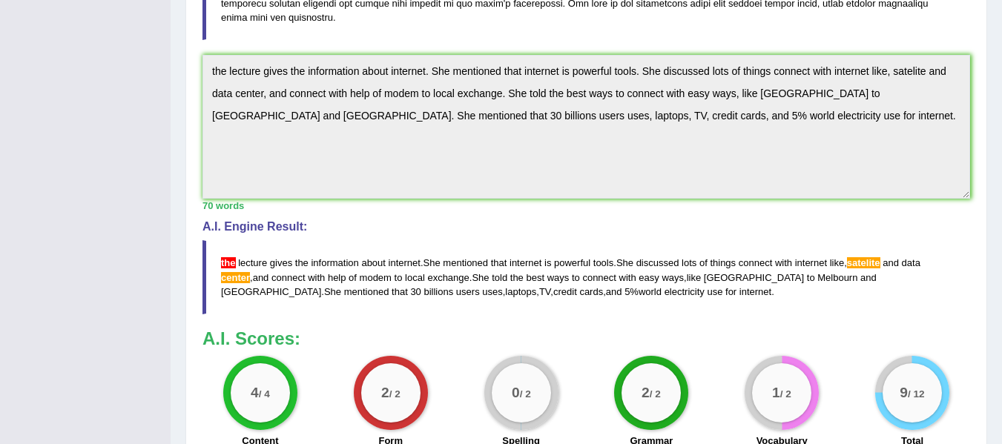
scroll to position [426, 0]
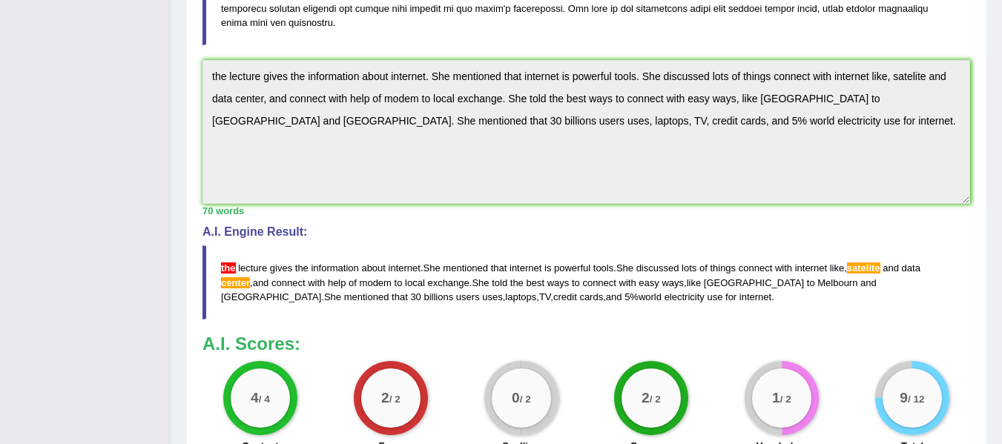
drag, startPoint x: 1012, startPoint y: 247, endPoint x: 976, endPoint y: 429, distance: 186.0
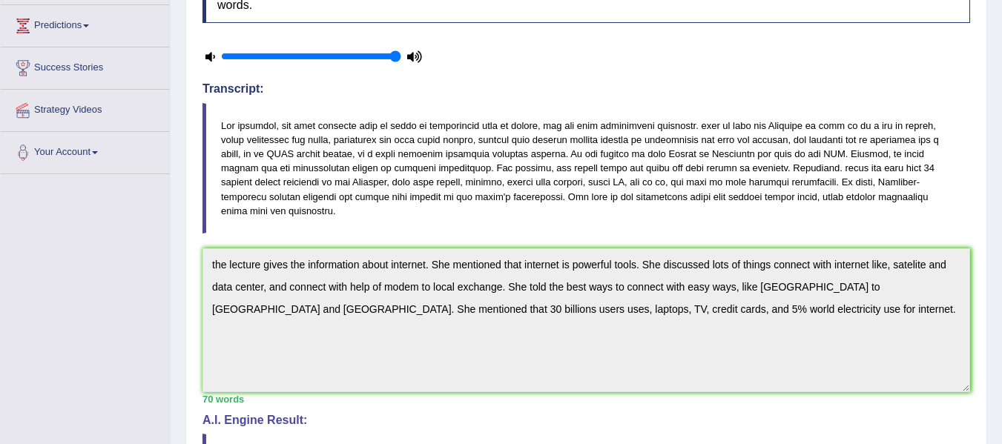
scroll to position [0, 0]
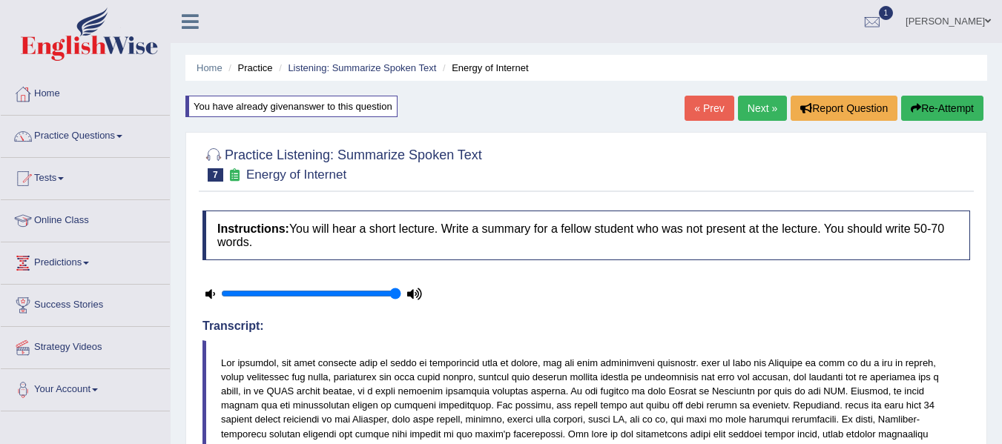
click at [934, 112] on button "Re-Attempt" at bounding box center [942, 108] width 82 height 25
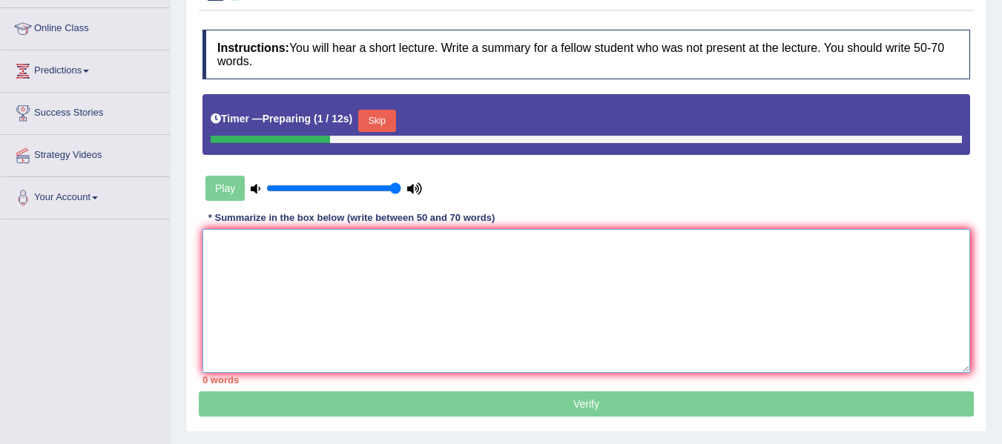
click at [369, 264] on textarea at bounding box center [585, 301] width 767 height 144
paste textarea "the lecture gives the information about internet. She mentioned that internet i…"
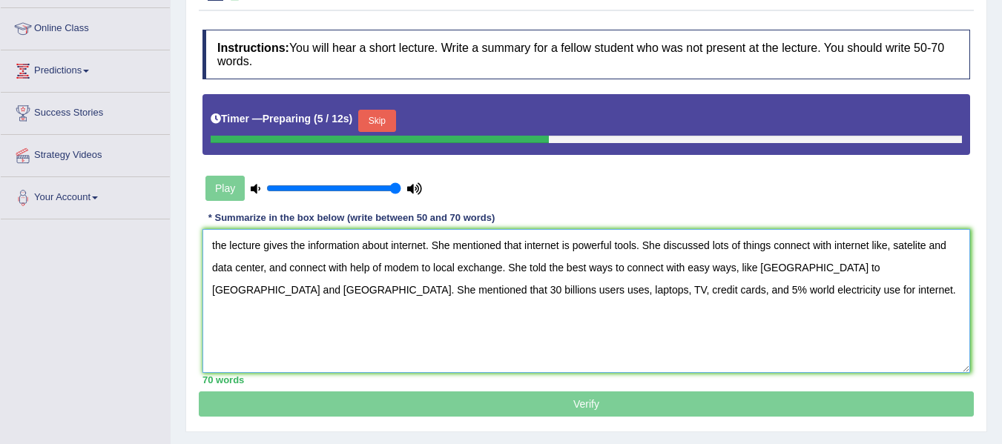
click at [217, 245] on textarea "the lecture gives the information about internet. She mentioned that internet i…" at bounding box center [585, 301] width 767 height 144
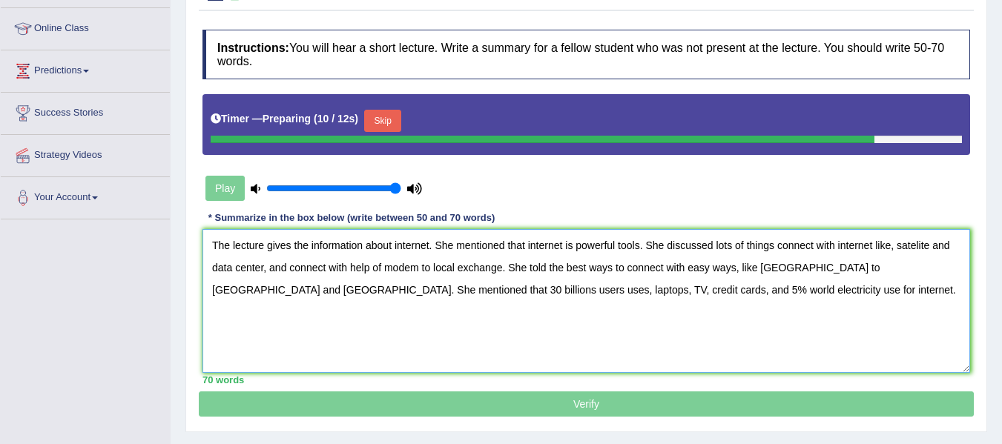
click at [917, 248] on textarea "The lecture gives the information about internet. She mentioned that internet i…" at bounding box center [585, 301] width 767 height 144
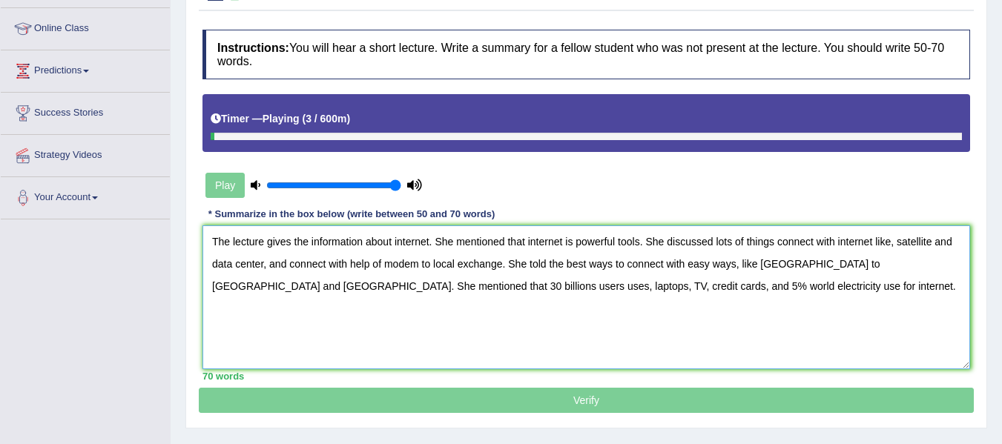
click at [260, 267] on textarea "The lecture gives the information about internet. She mentioned that internet i…" at bounding box center [585, 297] width 767 height 144
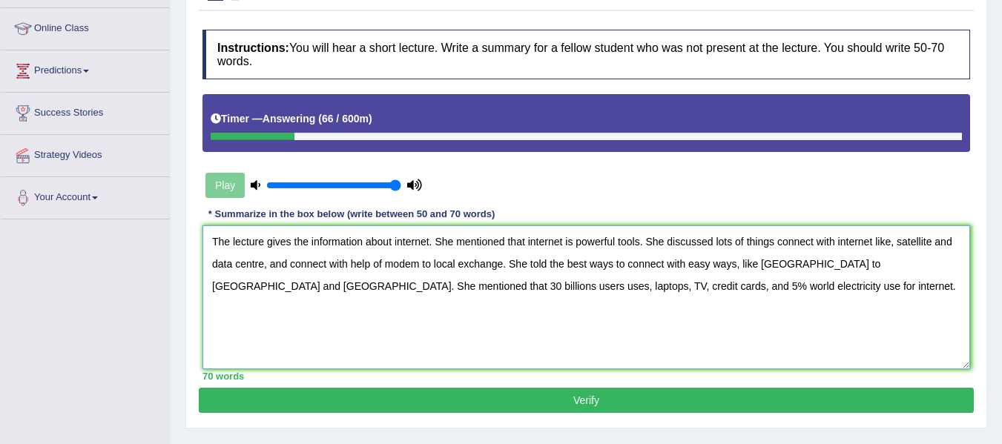
type textarea "The lecture gives the information about internet. She mentioned that internet i…"
click at [627, 400] on button "Verify" at bounding box center [586, 400] width 775 height 25
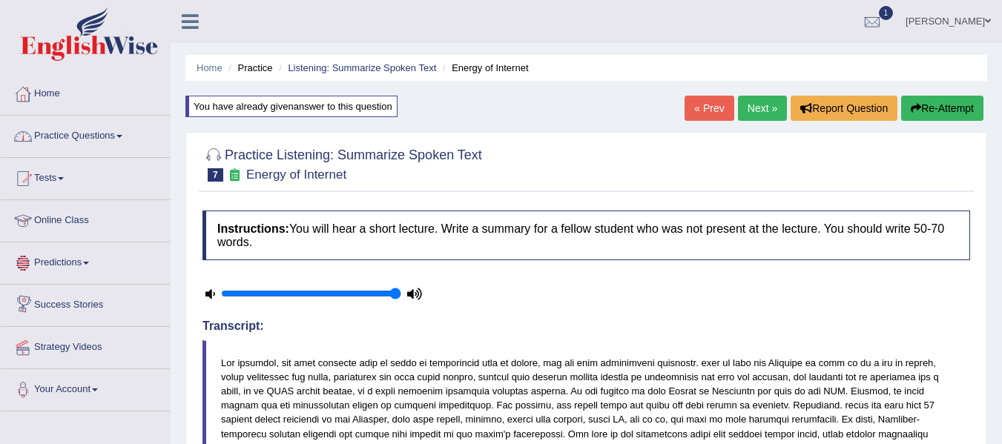
click at [93, 123] on link "Practice Questions" at bounding box center [85, 134] width 169 height 37
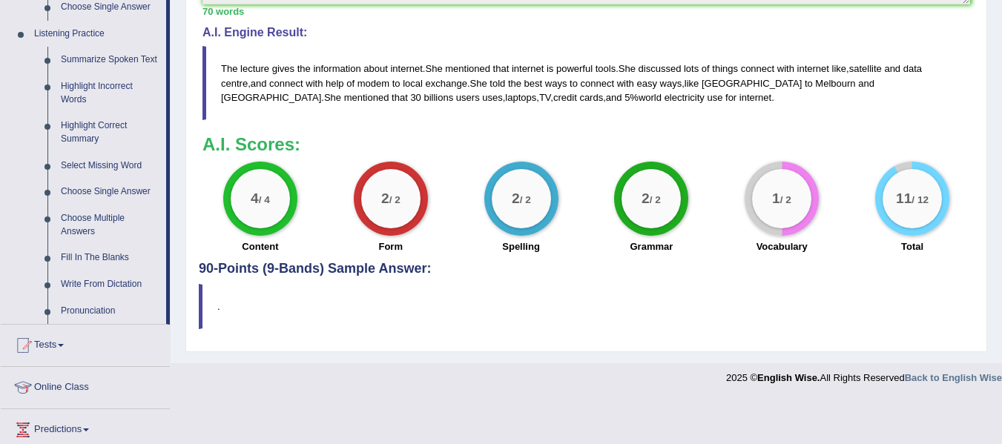
scroll to position [655, 0]
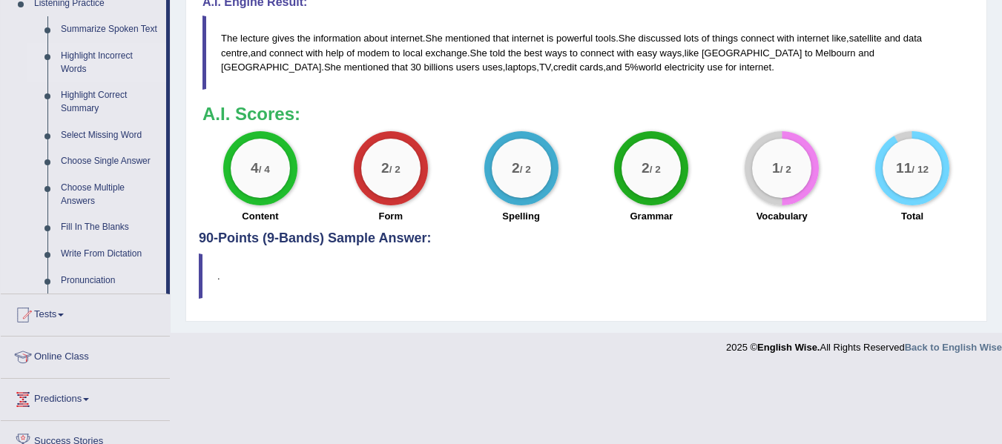
click at [93, 53] on link "Highlight Incorrect Words" at bounding box center [110, 62] width 112 height 39
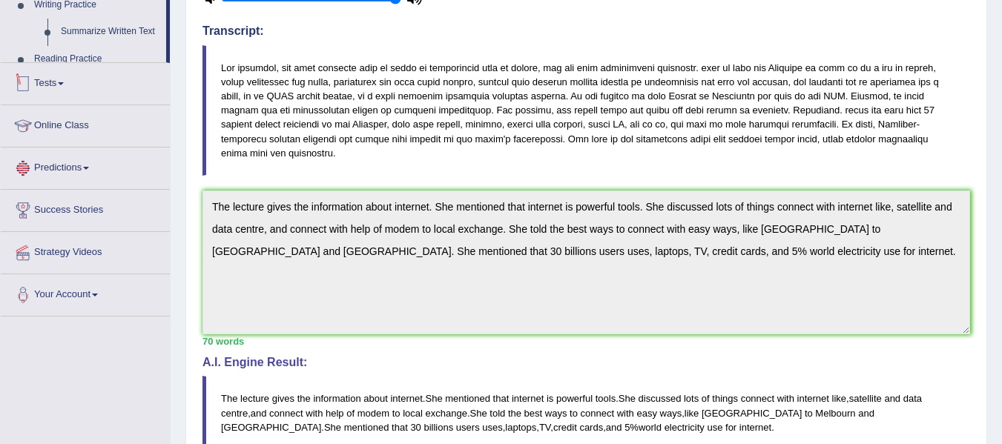
scroll to position [506, 0]
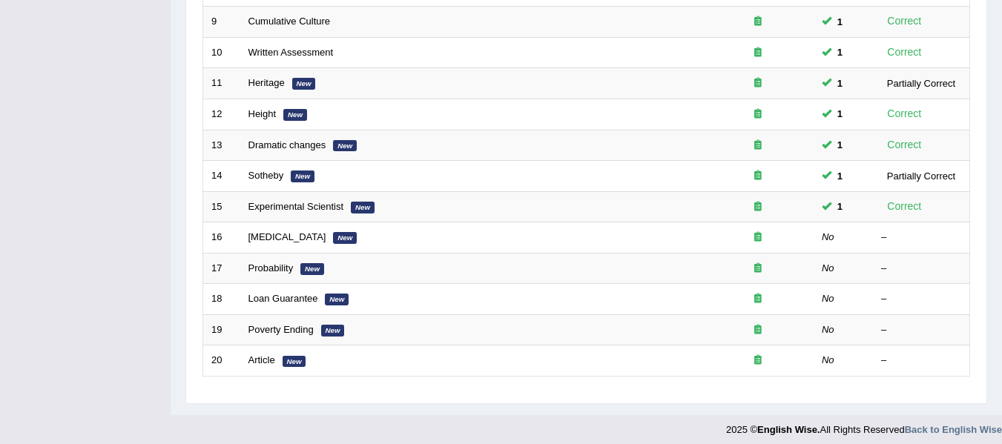
scroll to position [480, 0]
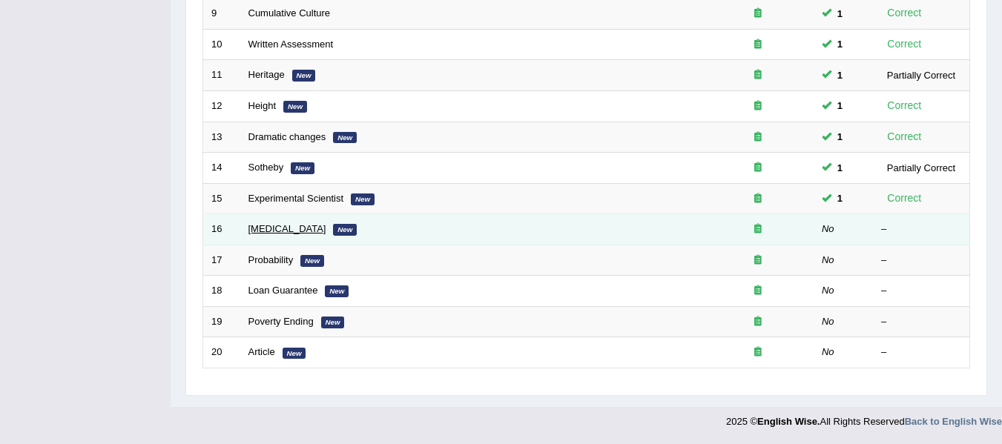
click at [265, 231] on link "[MEDICAL_DATA]" at bounding box center [287, 228] width 78 height 11
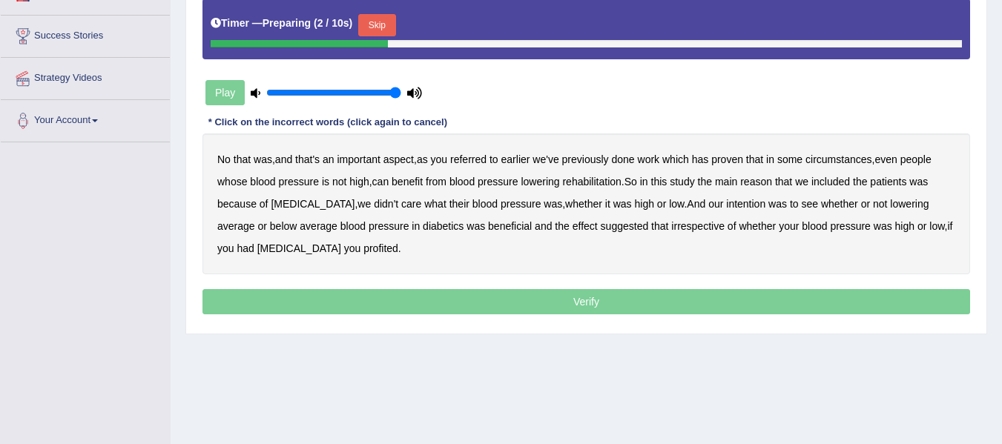
scroll to position [268, 0]
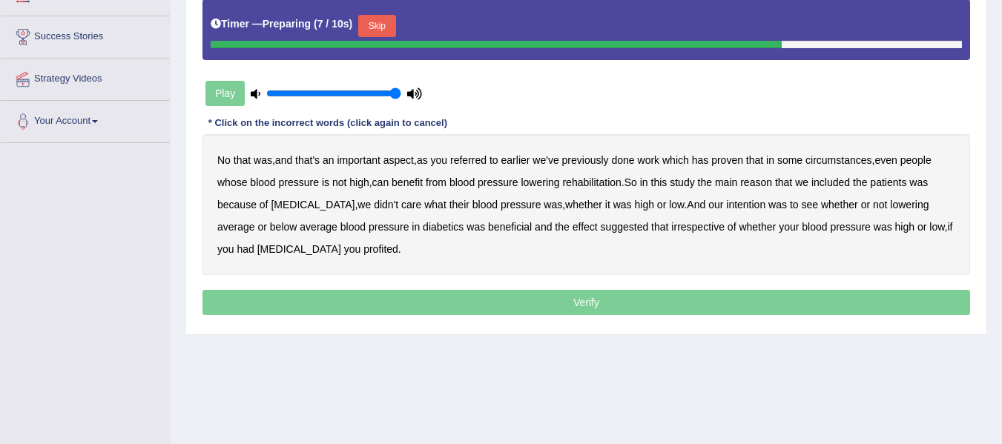
click at [380, 21] on button "Skip" at bounding box center [376, 26] width 37 height 22
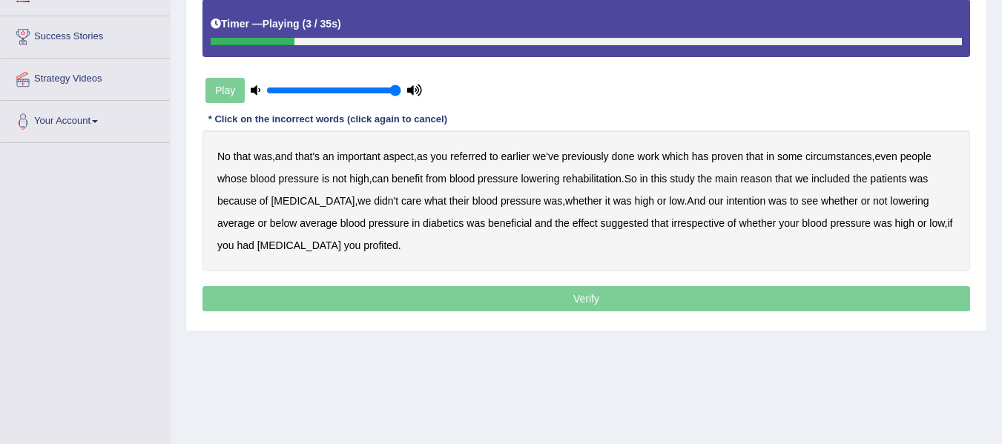
click at [476, 152] on b "referred" at bounding box center [468, 157] width 36 height 12
click at [825, 154] on b "circumstances" at bounding box center [838, 157] width 66 height 12
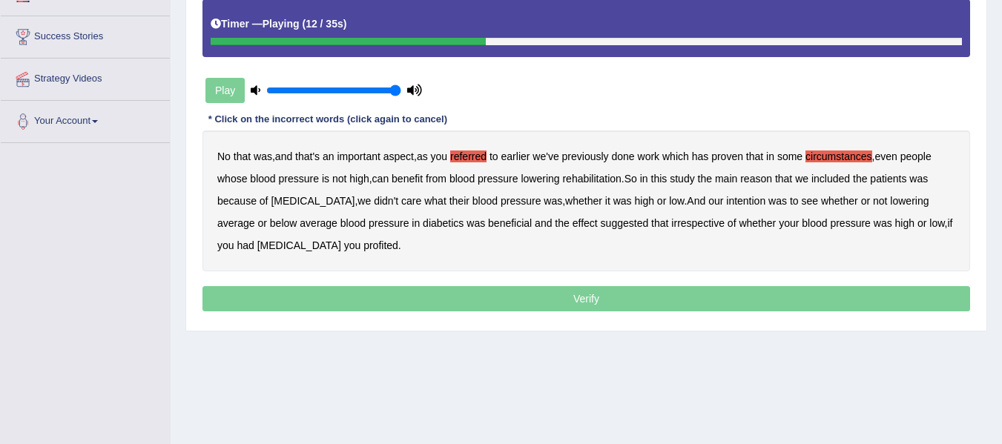
click at [584, 176] on b "rehabilitation" at bounding box center [591, 179] width 59 height 12
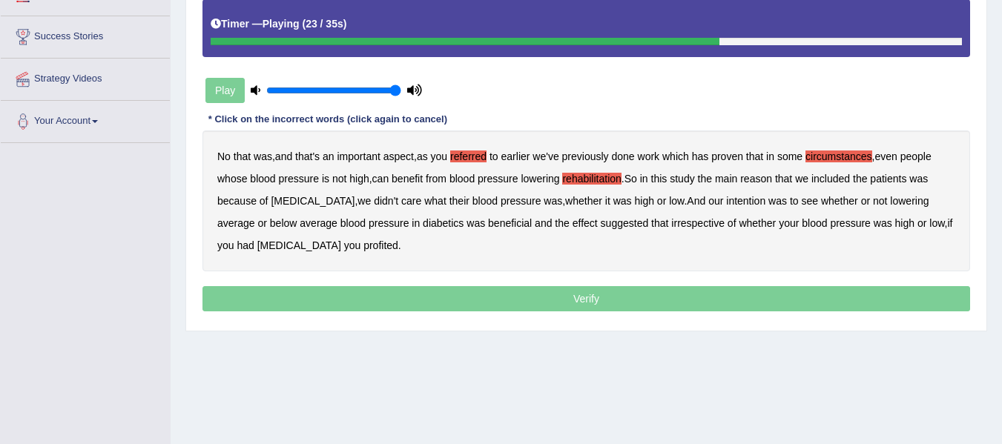
click at [726, 199] on b "intention" at bounding box center [745, 201] width 39 height 12
click at [572, 222] on b "effect" at bounding box center [584, 223] width 25 height 12
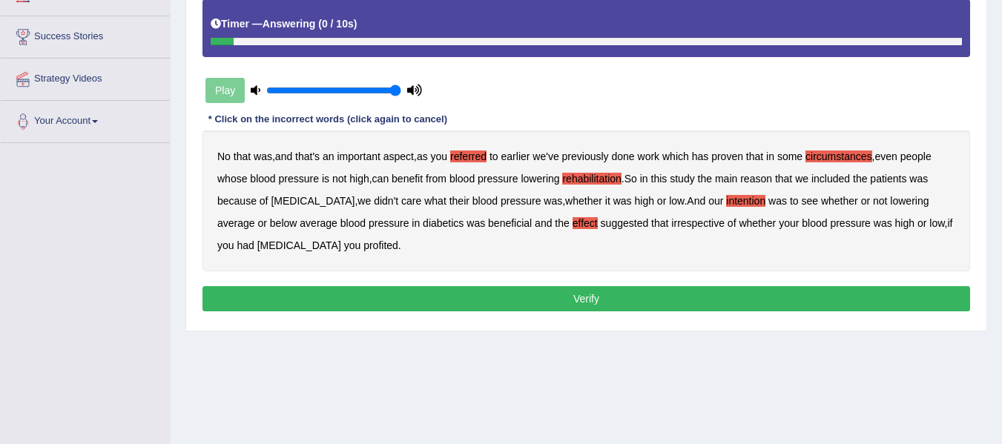
click at [363, 245] on b "profited" at bounding box center [380, 245] width 35 height 12
click at [334, 295] on button "Verify" at bounding box center [585, 298] width 767 height 25
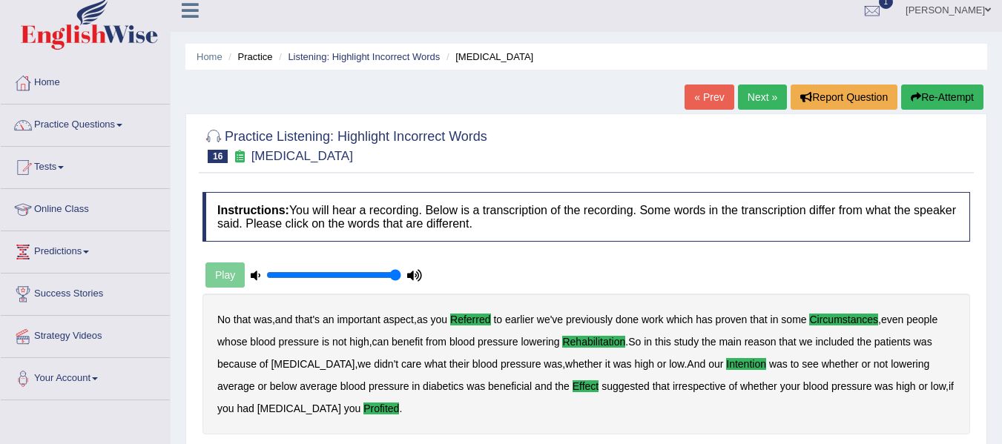
scroll to position [13, 0]
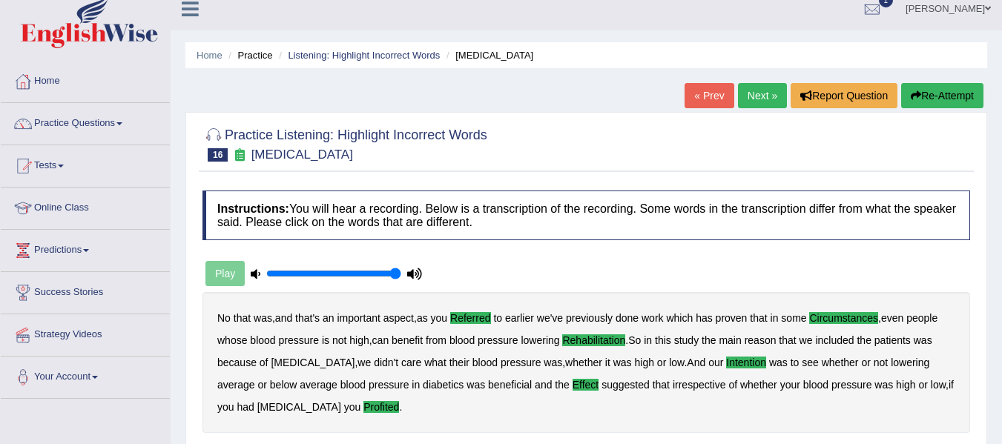
click at [756, 98] on link "Next »" at bounding box center [762, 95] width 49 height 25
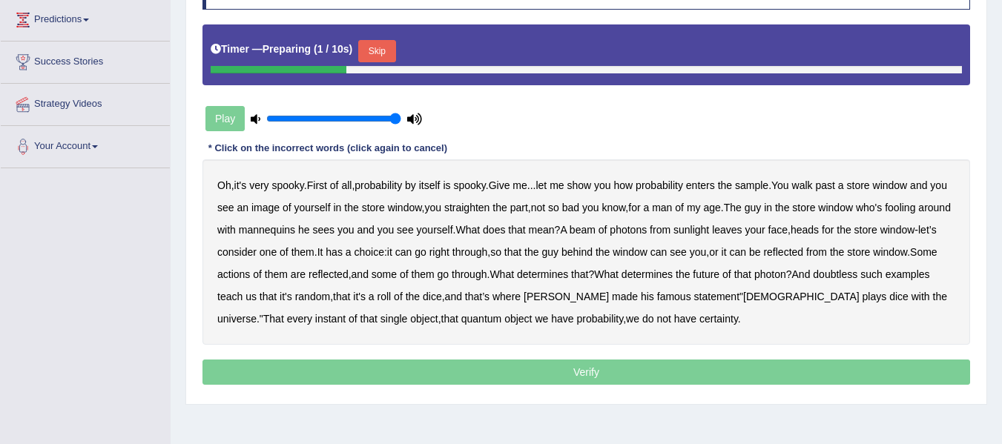
drag, startPoint x: 1009, startPoint y: 107, endPoint x: 985, endPoint y: 236, distance: 131.2
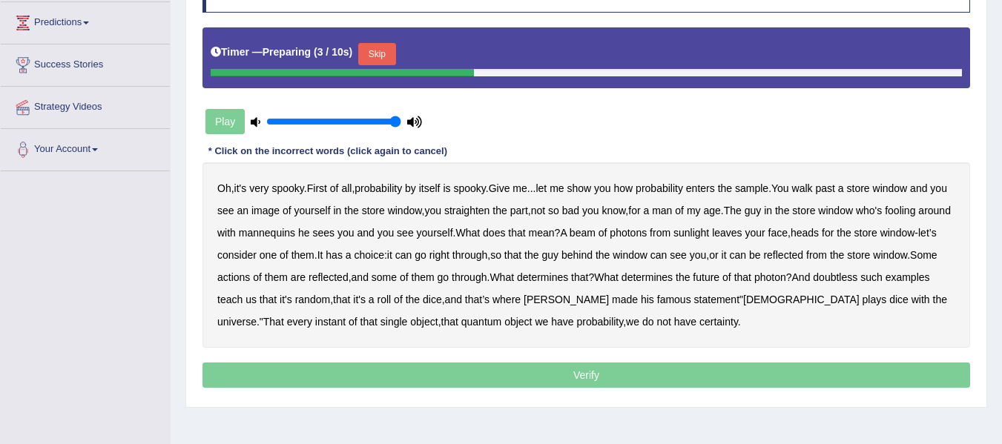
click at [386, 48] on button "Skip" at bounding box center [376, 54] width 37 height 22
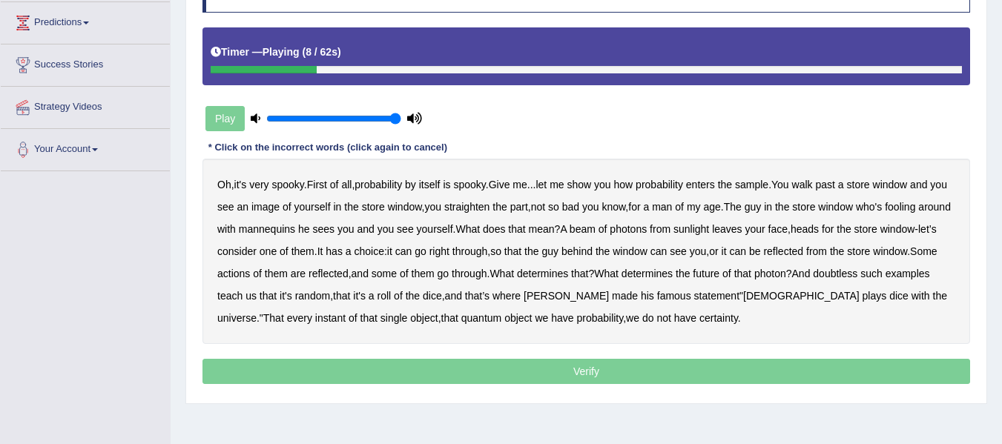
click at [715, 179] on b "enters" at bounding box center [700, 185] width 29 height 12
click at [595, 230] on b "beam" at bounding box center [582, 229] width 26 height 12
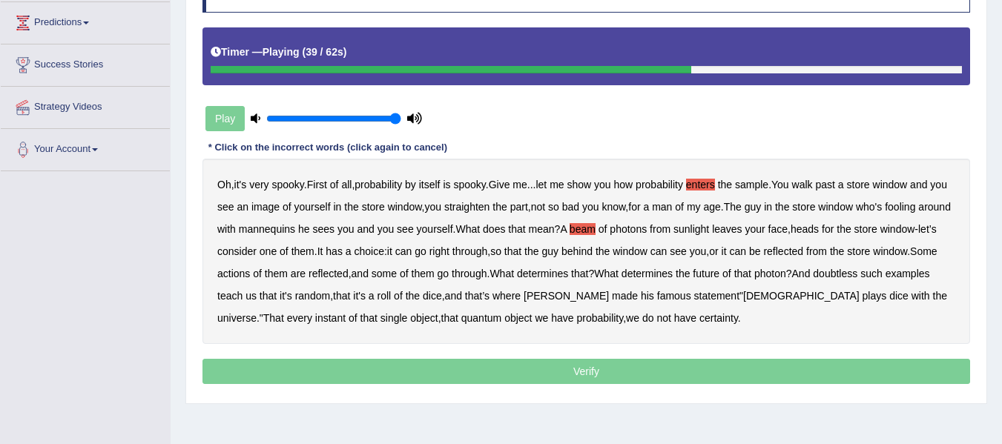
click at [250, 276] on b "actions" at bounding box center [233, 274] width 33 height 12
click at [857, 271] on b "doubtless" at bounding box center [835, 274] width 44 height 12
click at [391, 294] on b "roll" at bounding box center [384, 296] width 14 height 12
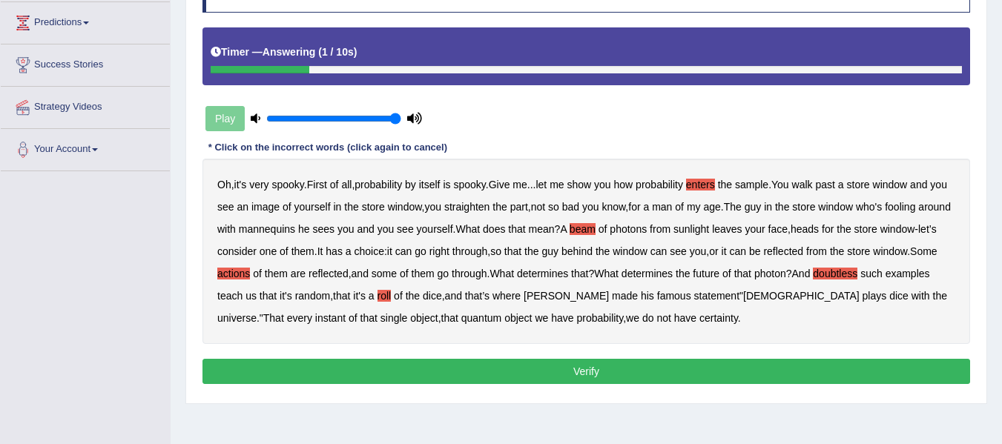
click at [564, 371] on button "Verify" at bounding box center [585, 371] width 767 height 25
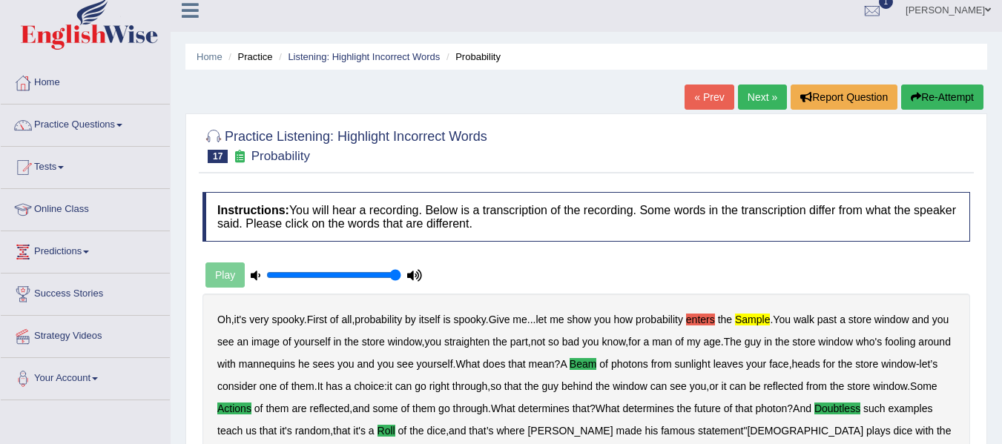
scroll to position [0, 0]
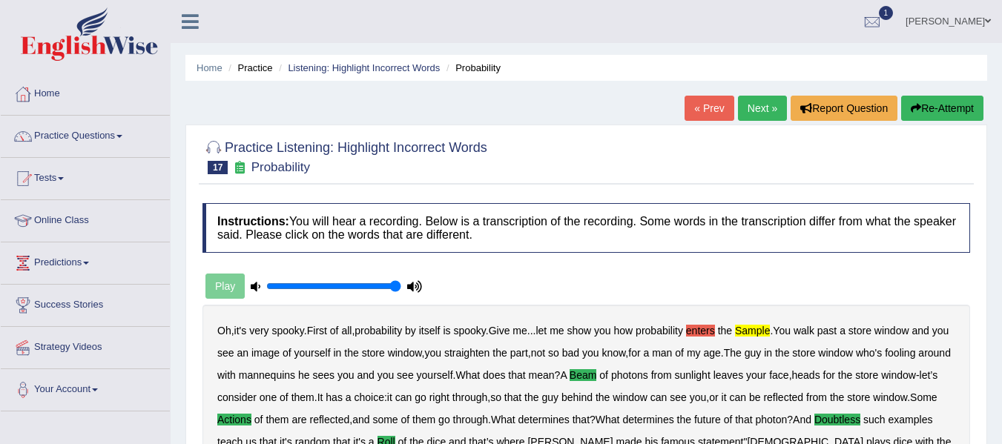
click at [753, 101] on link "Next »" at bounding box center [762, 108] width 49 height 25
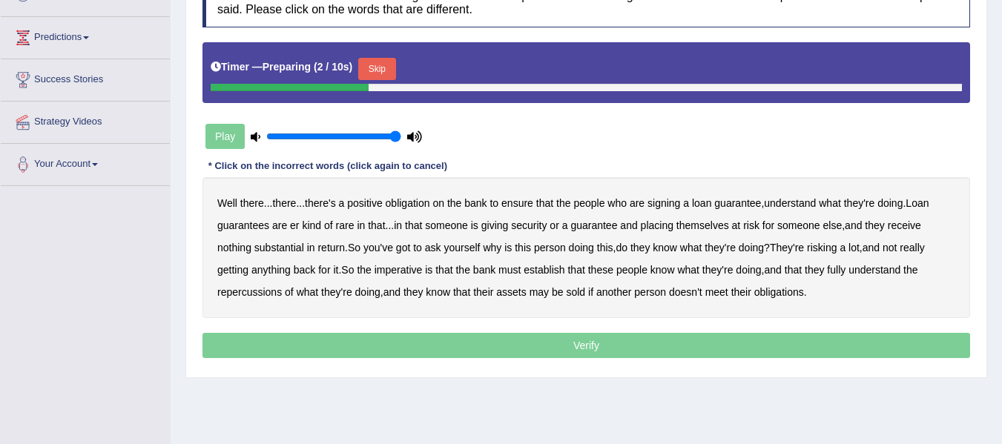
scroll to position [235, 0]
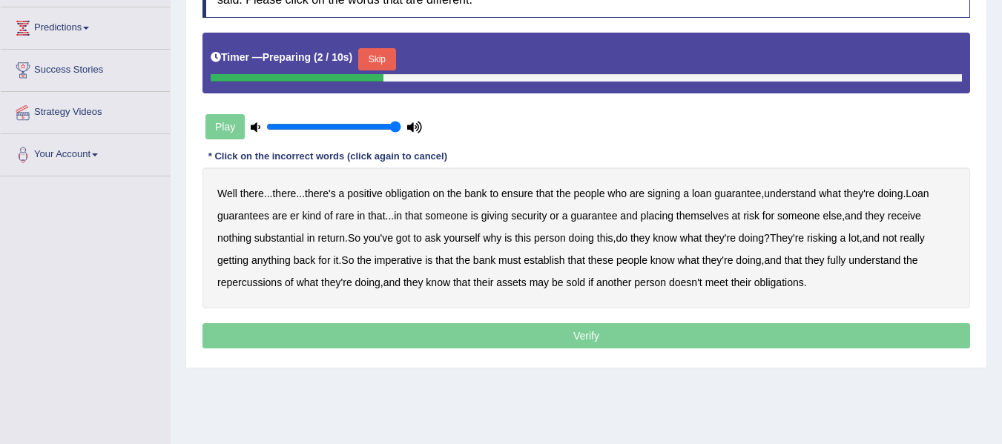
click at [386, 54] on button "Skip" at bounding box center [376, 59] width 37 height 22
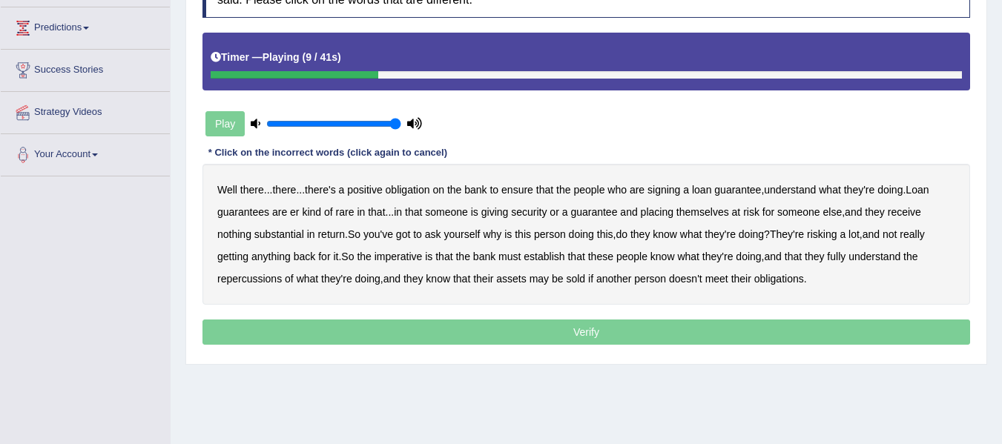
scroll to position [0, 0]
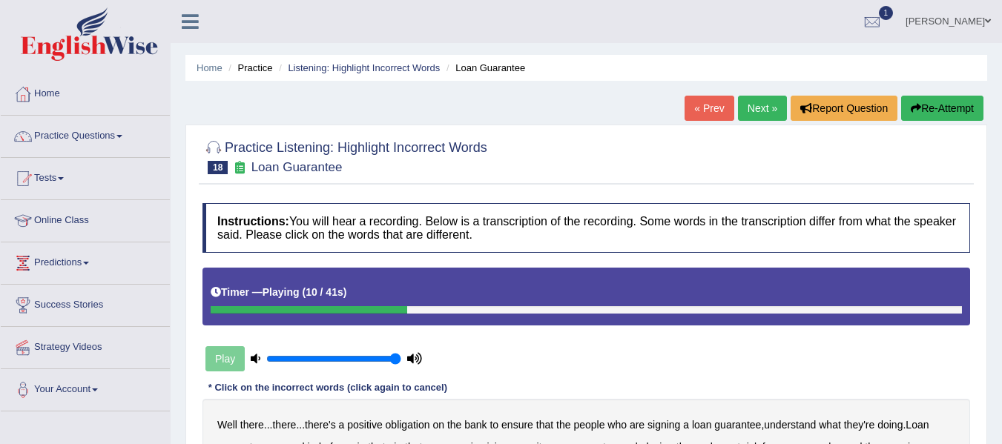
click at [948, 120] on button "Re-Attempt" at bounding box center [942, 108] width 82 height 25
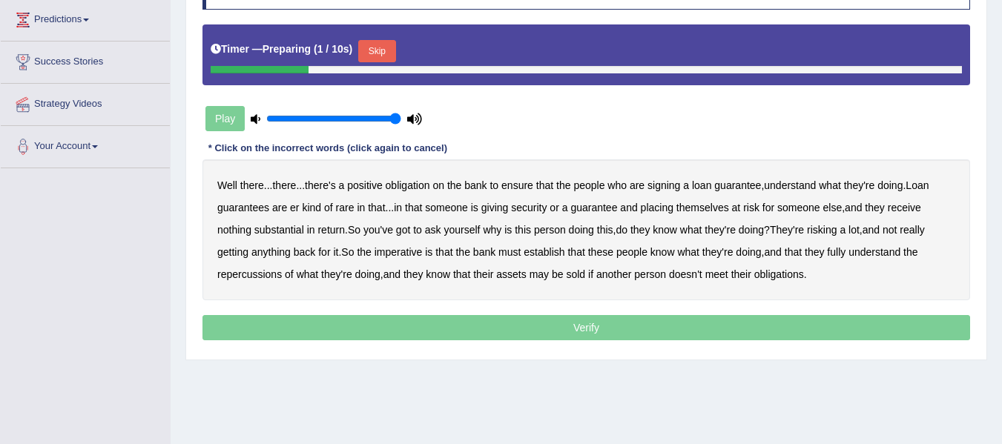
scroll to position [245, 0]
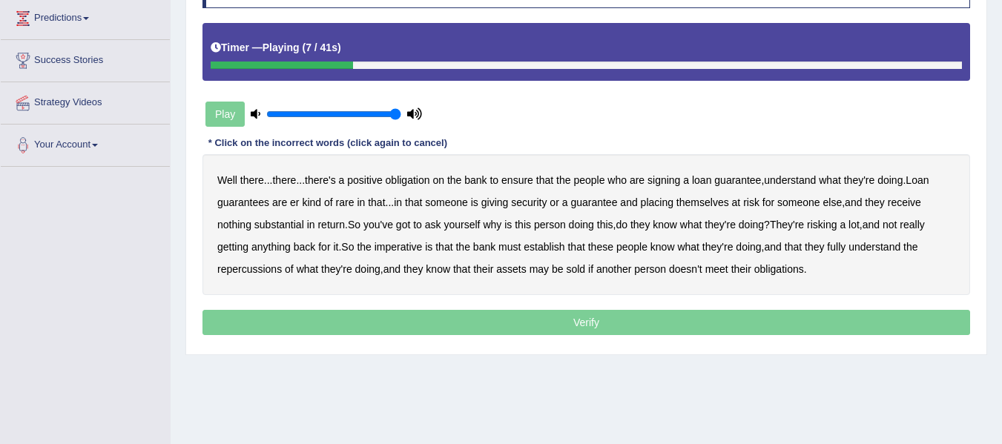
click at [810, 179] on b "understand" at bounding box center [790, 180] width 52 height 12
click at [343, 201] on b "rare" at bounding box center [345, 202] width 19 height 12
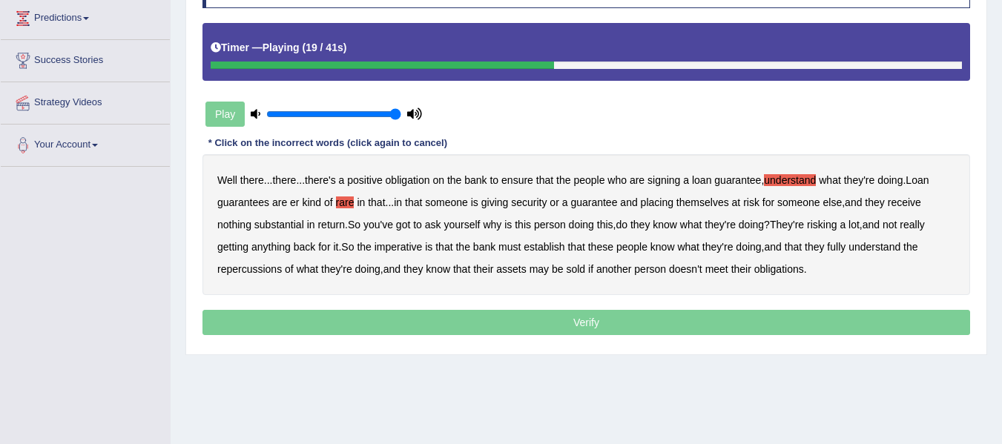
click at [277, 226] on b "substantial" at bounding box center [279, 225] width 50 height 12
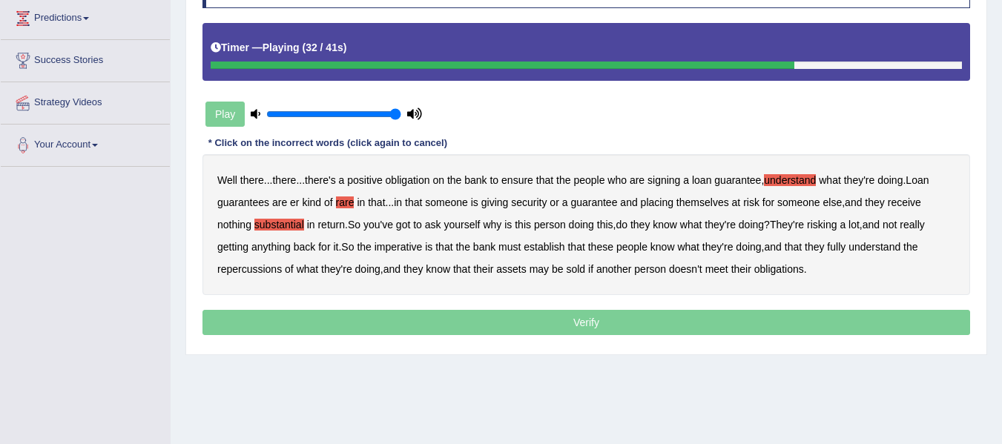
click at [543, 247] on b "establish" at bounding box center [543, 247] width 41 height 12
click at [248, 270] on b "repercussions" at bounding box center [249, 269] width 65 height 12
click at [514, 274] on b "assets" at bounding box center [511, 269] width 30 height 12
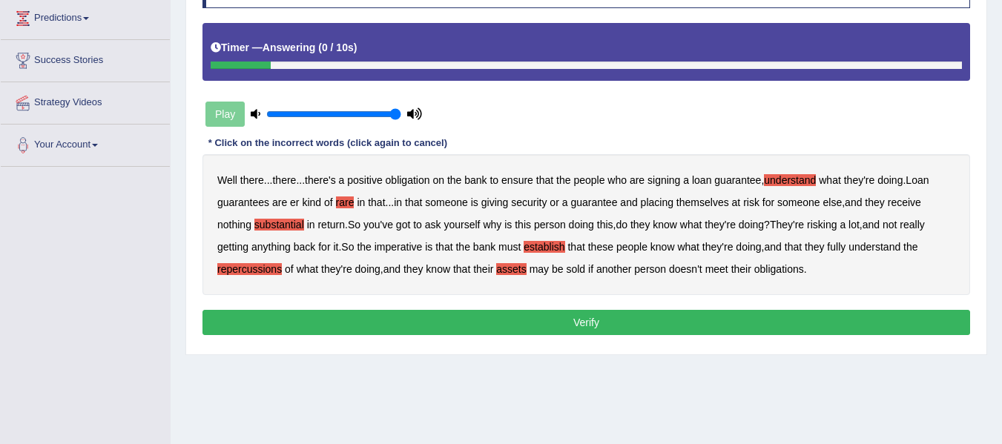
click at [783, 271] on b "obligations" at bounding box center [779, 269] width 50 height 12
click at [575, 331] on button "Verify" at bounding box center [585, 322] width 767 height 25
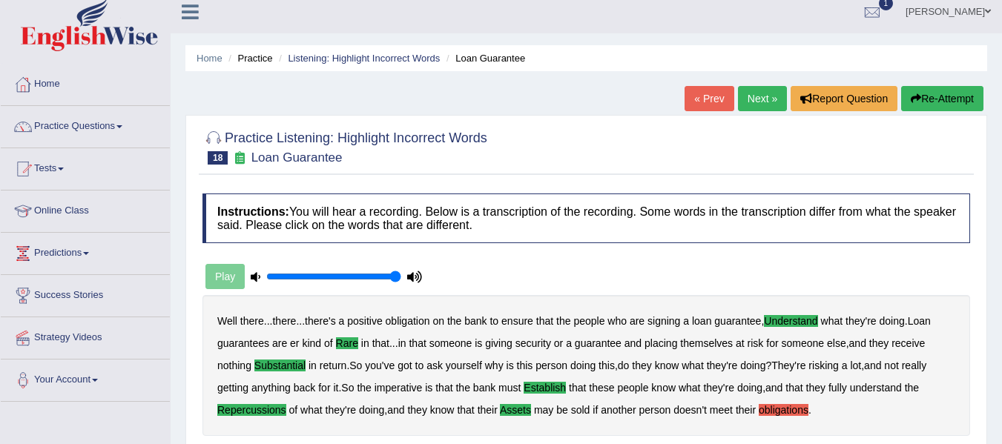
scroll to position [0, 0]
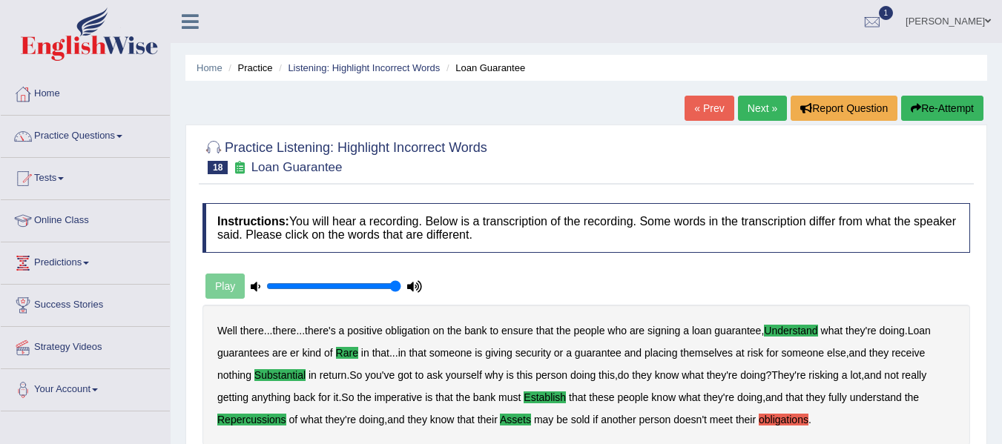
click at [759, 112] on link "Next »" at bounding box center [762, 108] width 49 height 25
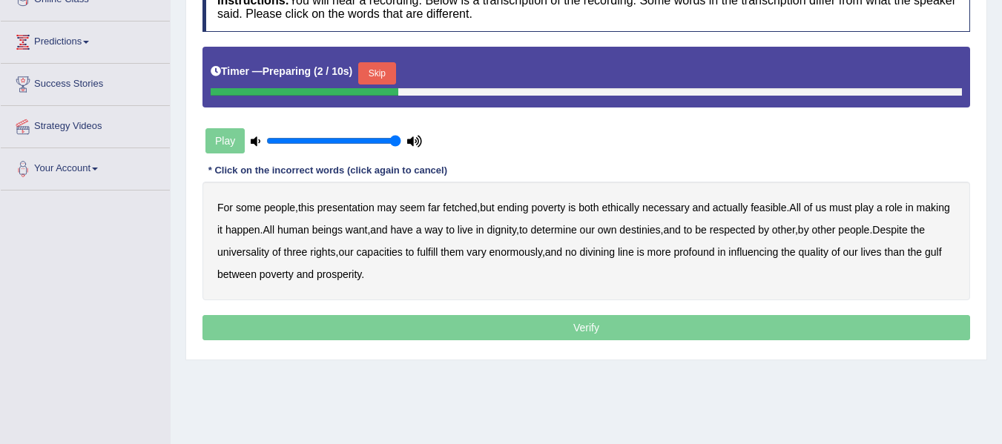
scroll to position [242, 0]
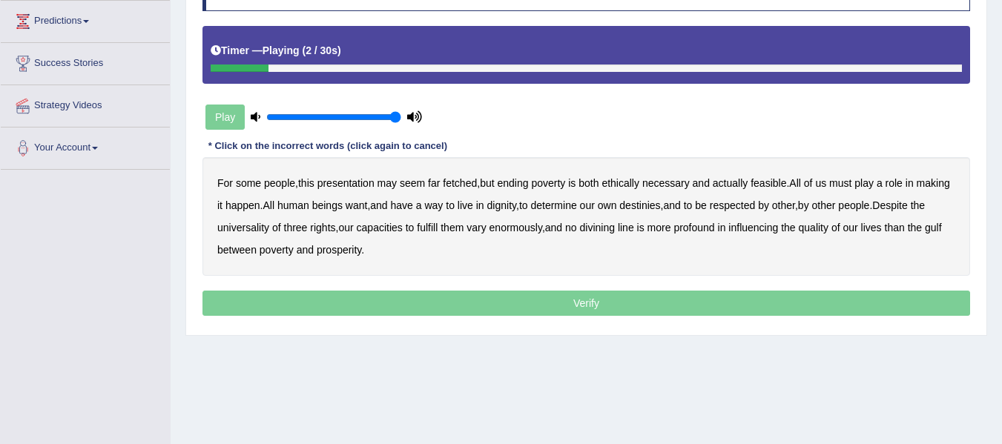
click at [346, 182] on b "presentation" at bounding box center [345, 183] width 57 height 12
click at [623, 184] on b "ethically" at bounding box center [620, 183] width 38 height 12
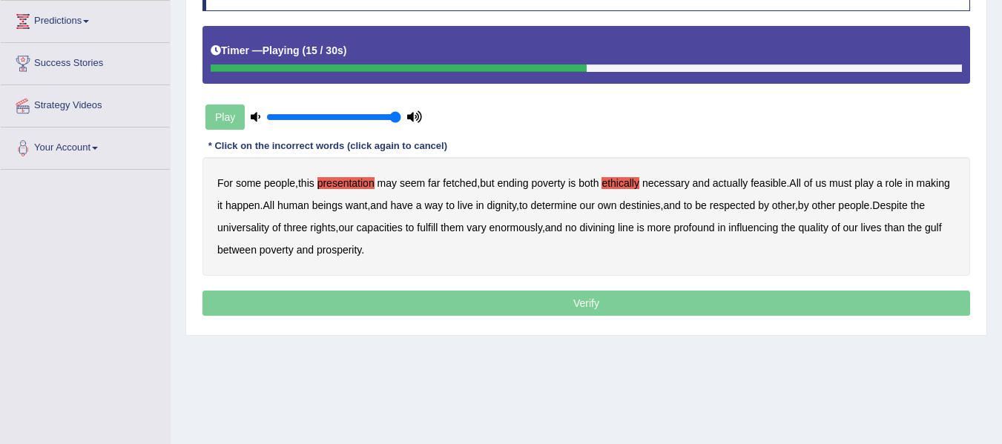
click at [443, 205] on b "way" at bounding box center [433, 205] width 19 height 12
click at [269, 225] on b "universality" at bounding box center [243, 228] width 52 height 12
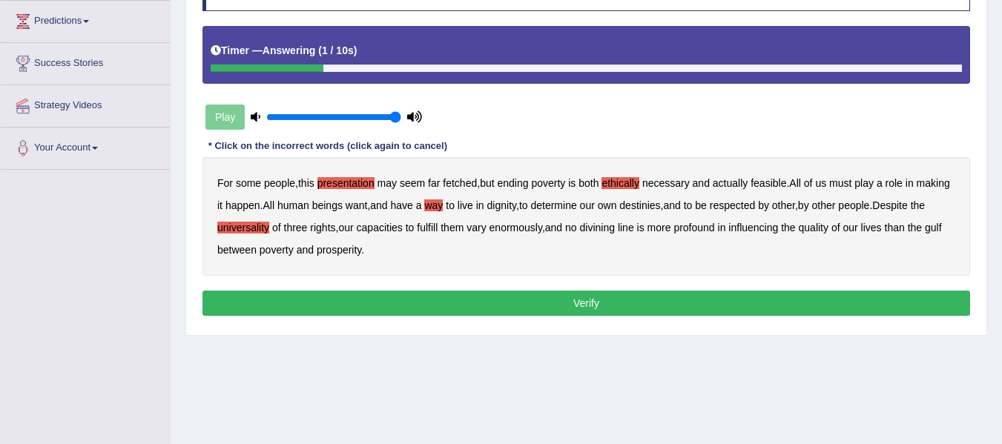
click at [465, 301] on button "Verify" at bounding box center [585, 303] width 767 height 25
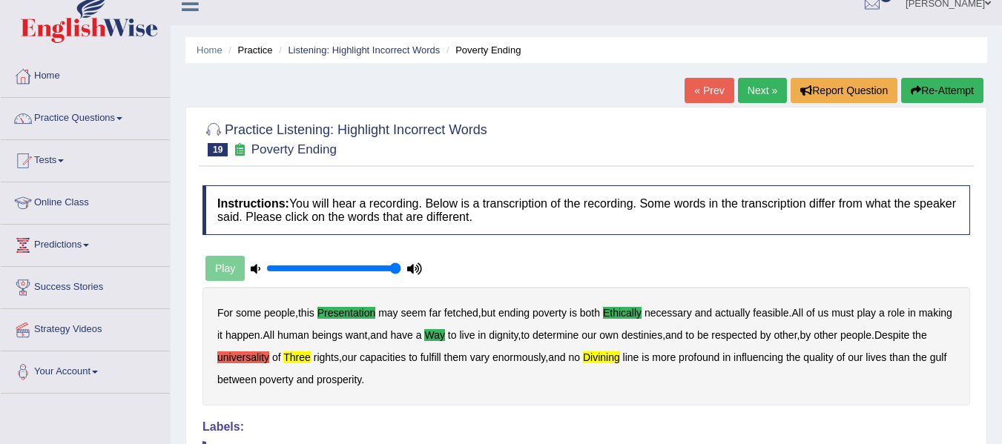
scroll to position [0, 0]
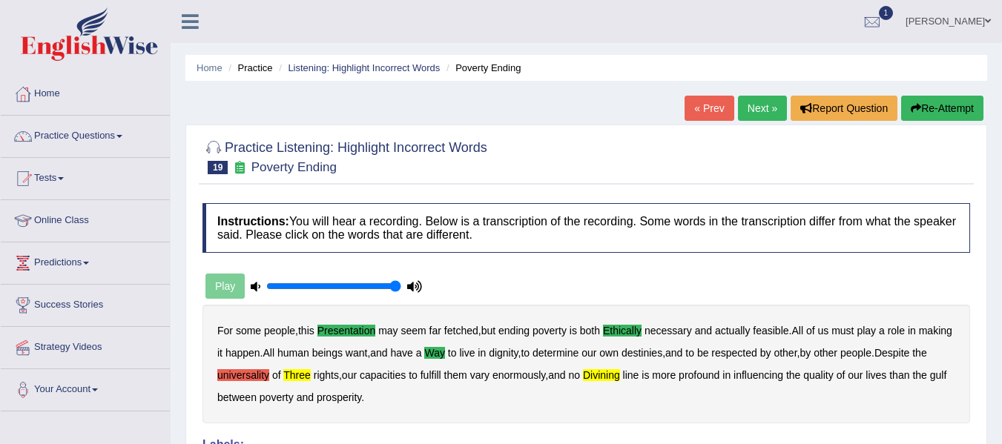
click at [753, 116] on link "Next »" at bounding box center [762, 108] width 49 height 25
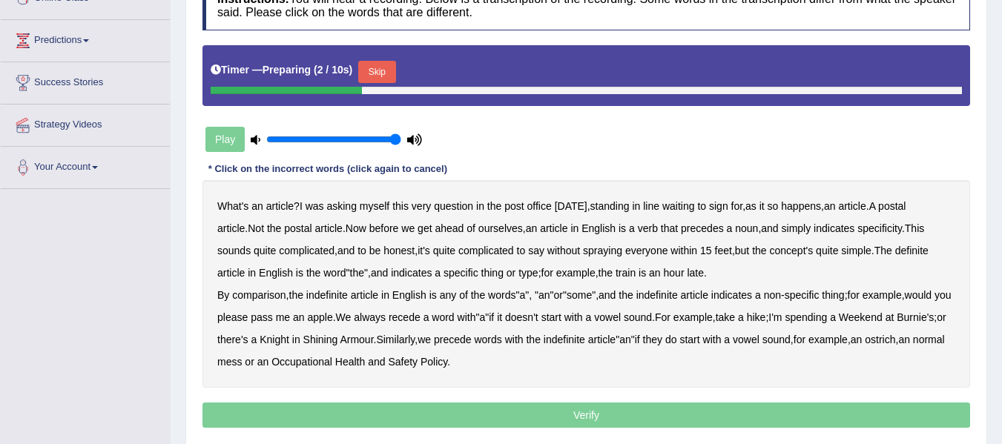
scroll to position [240, 0]
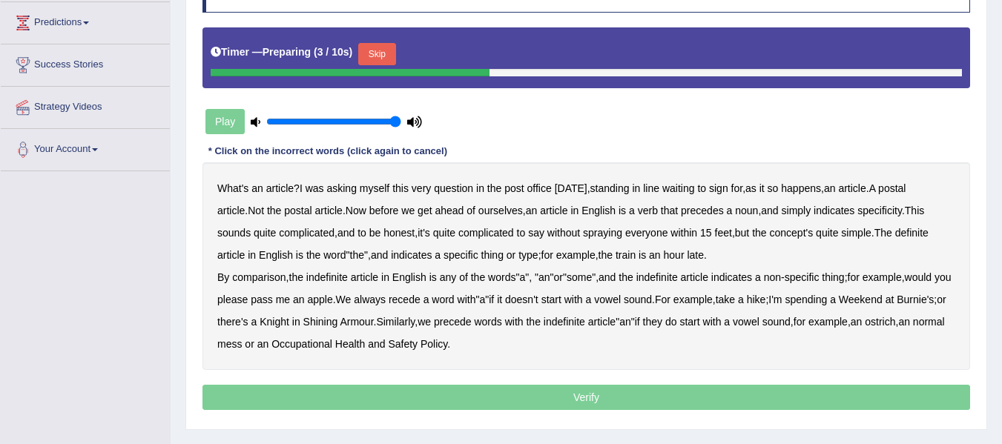
click at [389, 47] on button "Skip" at bounding box center [376, 54] width 37 height 22
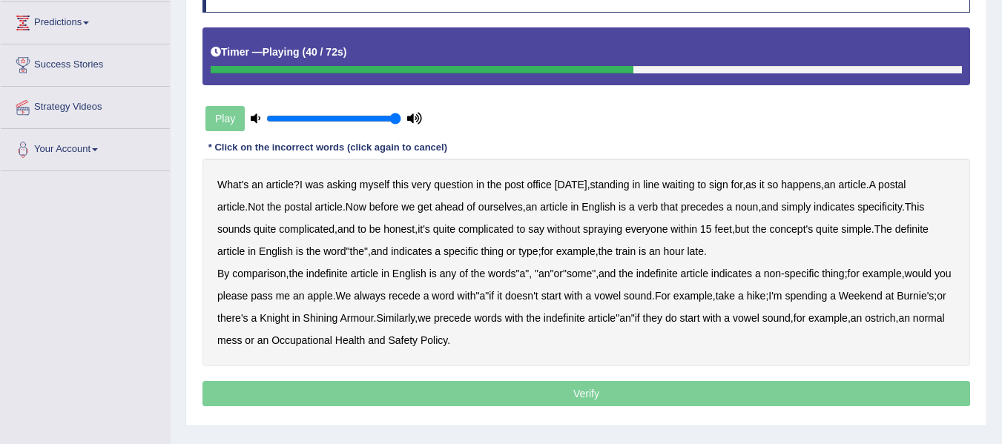
click at [260, 279] on b "comparison" at bounding box center [258, 274] width 53 height 12
click at [420, 297] on b "recede" at bounding box center [405, 296] width 32 height 12
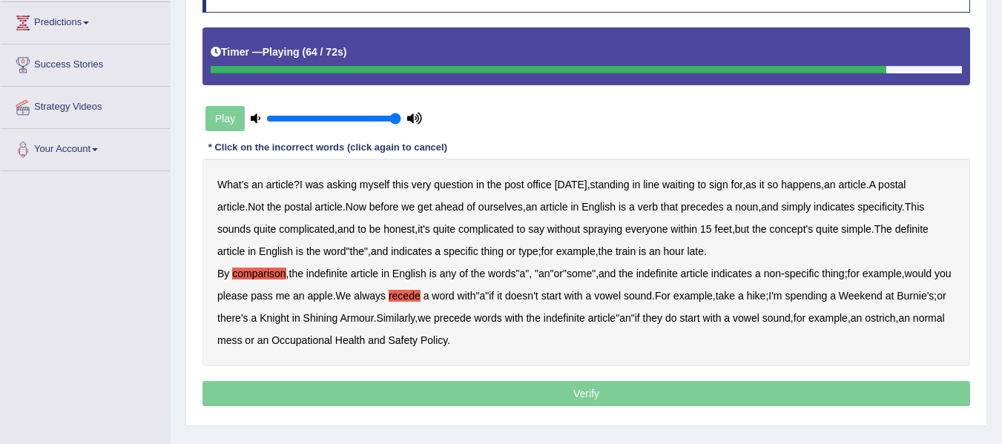
drag, startPoint x: 612, startPoint y: 320, endPoint x: 702, endPoint y: 320, distance: 90.5
click at [702, 320] on div "What's an article ? I was asking myself this very question in the post office y…" at bounding box center [585, 263] width 767 height 208
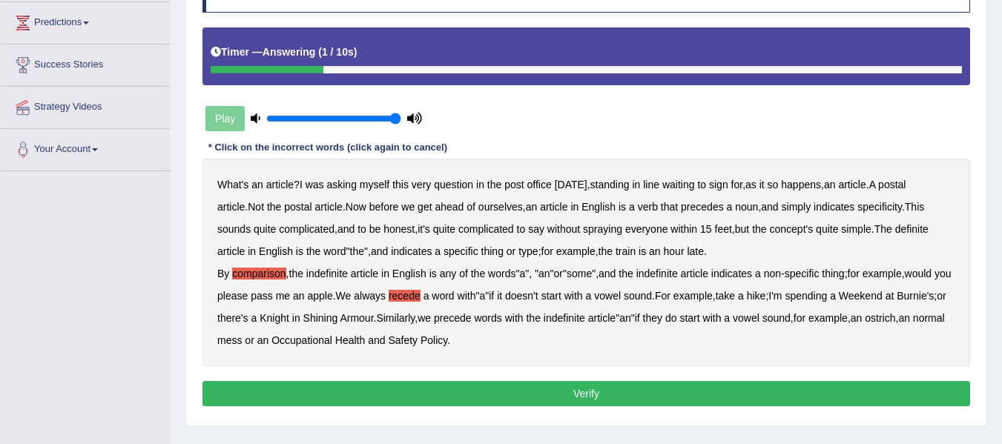
click at [381, 389] on button "Verify" at bounding box center [585, 393] width 767 height 25
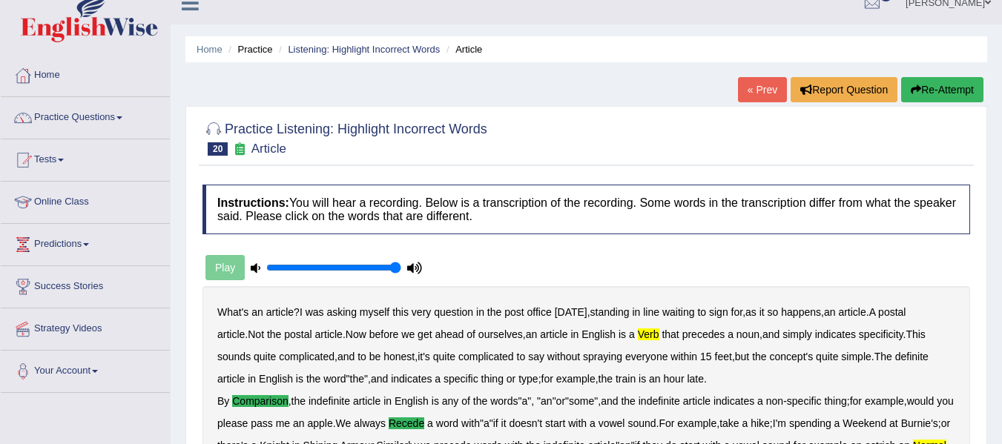
scroll to position [0, 0]
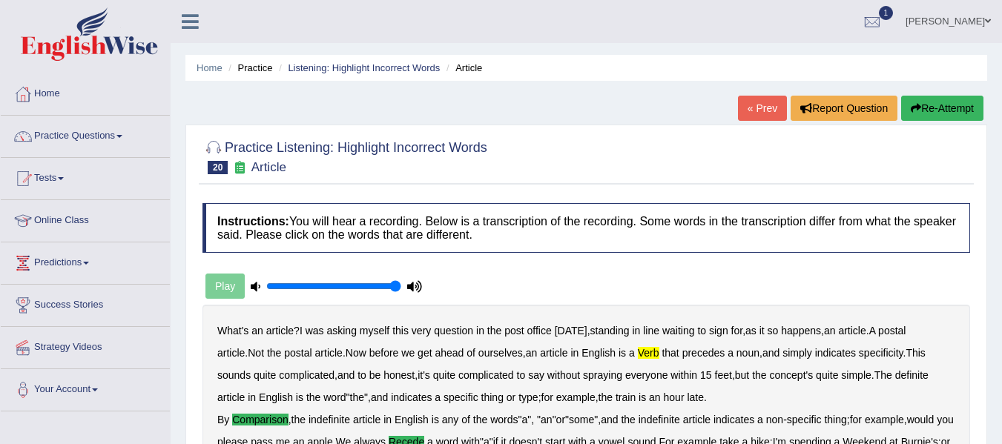
click at [745, 109] on link "« Prev" at bounding box center [762, 108] width 49 height 25
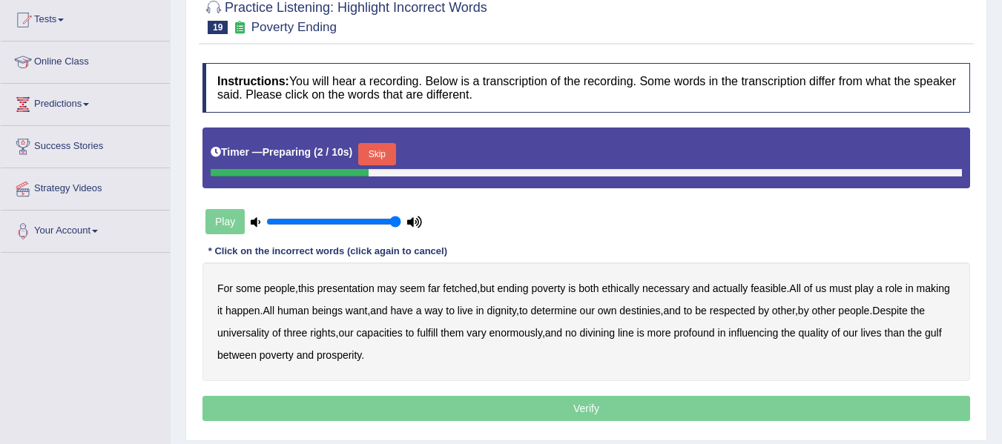
scroll to position [142, 0]
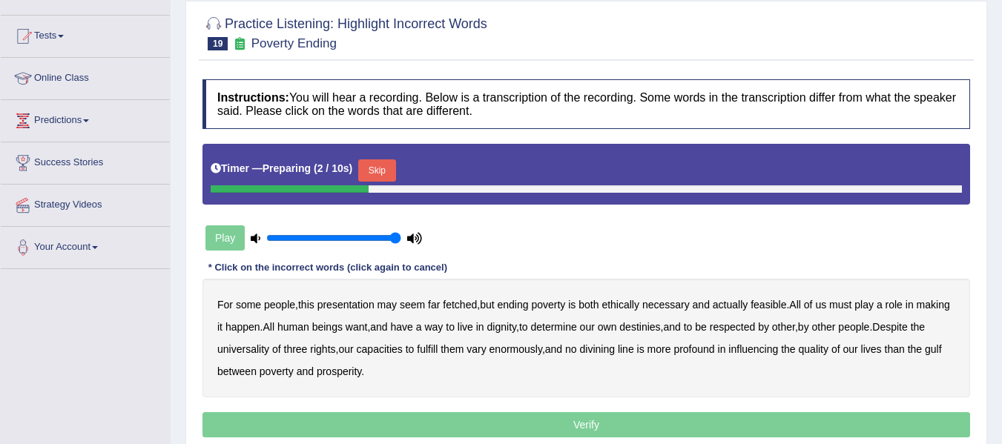
click at [1001, 214] on html "Toggle navigation Home Practice Questions Speaking Practice Read Aloud Repeat S…" at bounding box center [501, 80] width 1002 height 444
click at [393, 165] on button "Skip" at bounding box center [376, 170] width 37 height 22
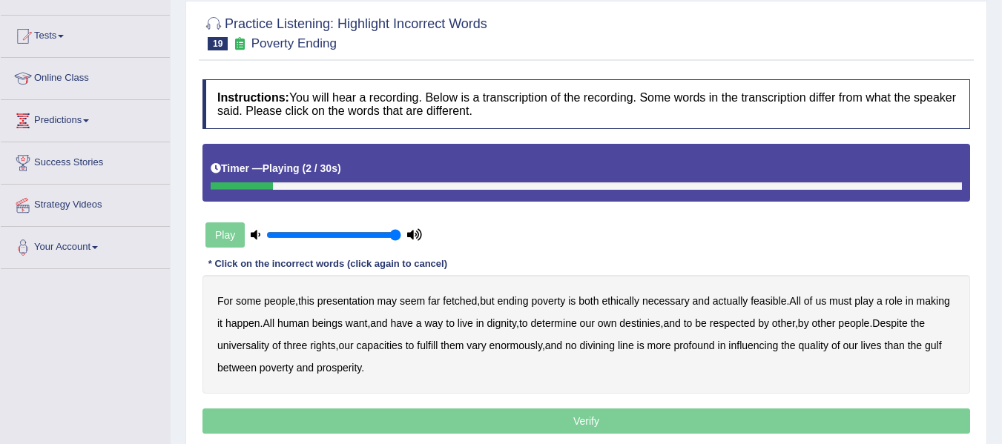
click at [351, 300] on b "presentation" at bounding box center [345, 301] width 57 height 12
click at [630, 299] on b "ethically" at bounding box center [620, 301] width 38 height 12
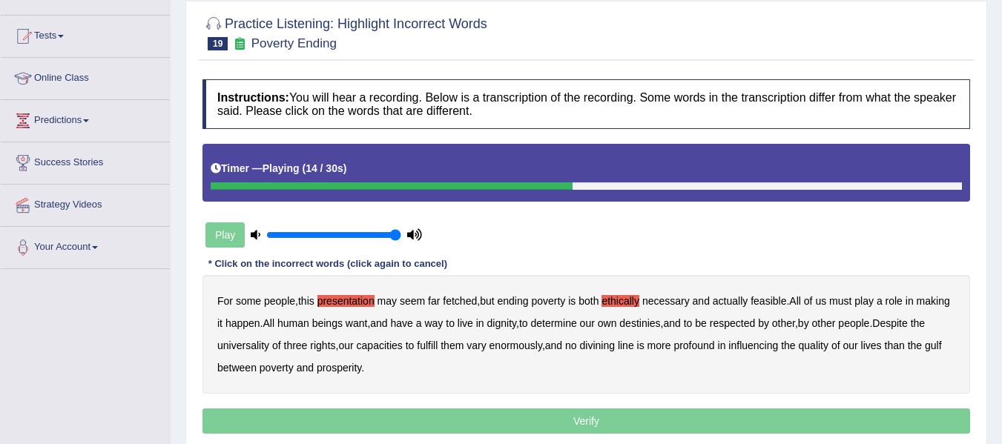
click at [443, 323] on b "way" at bounding box center [433, 323] width 19 height 12
click at [308, 346] on b "three" at bounding box center [296, 346] width 24 height 12
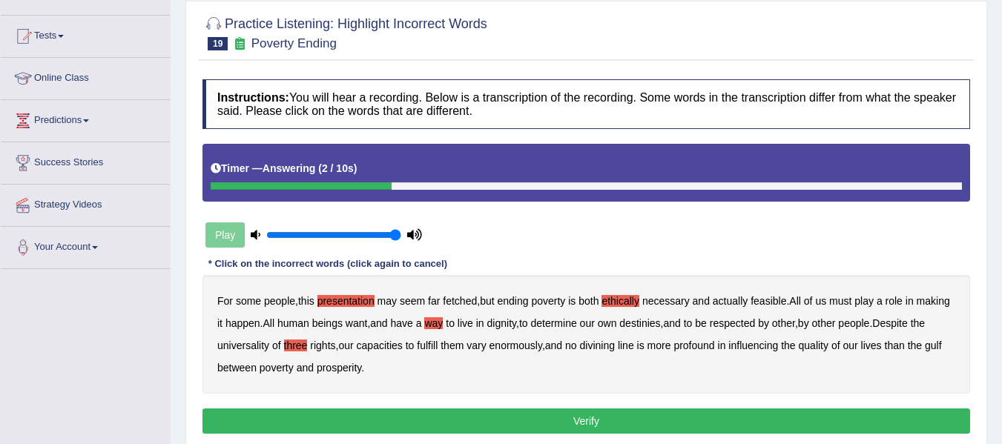
click at [496, 419] on button "Verify" at bounding box center [585, 421] width 767 height 25
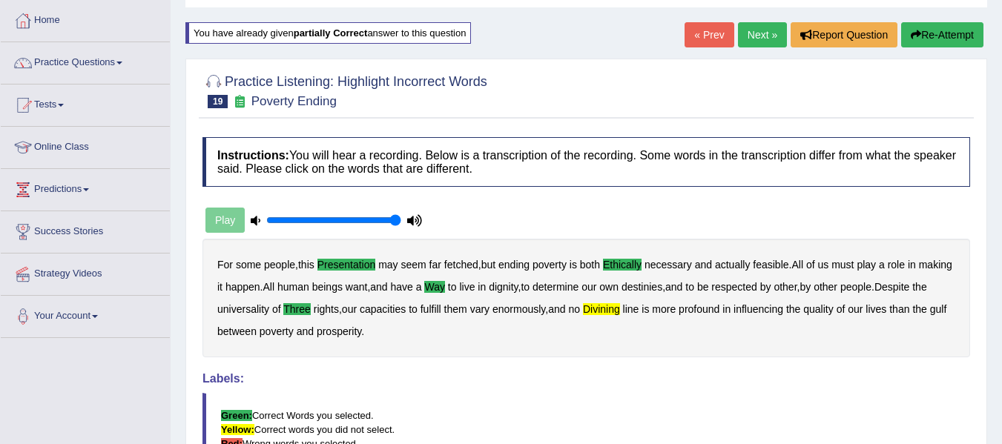
scroll to position [0, 0]
